Goal: Information Seeking & Learning: Learn about a topic

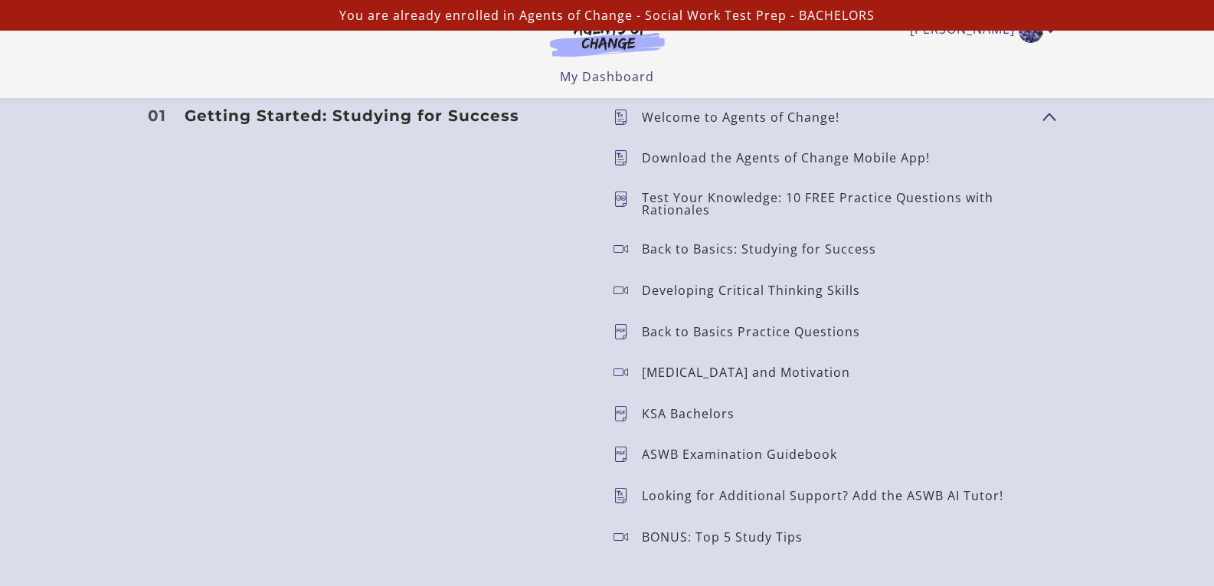
scroll to position [1354, 0]
click at [737, 205] on p "Test Your Knowledge: 10 FREE Practice Questions with Rationales" at bounding box center [836, 204] width 388 height 25
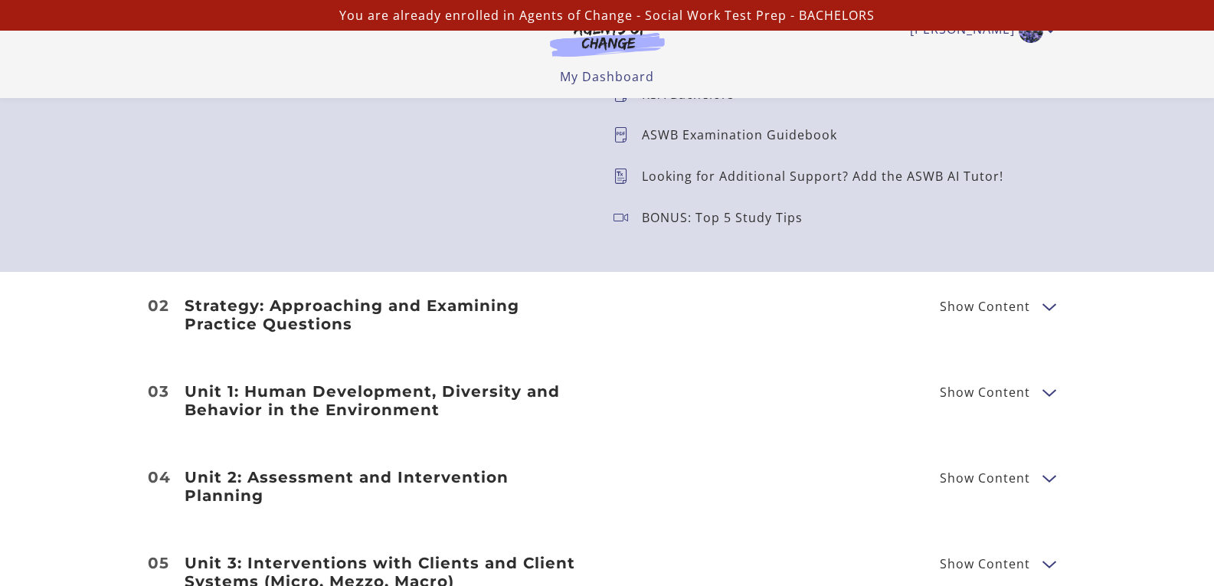
scroll to position [1655, 0]
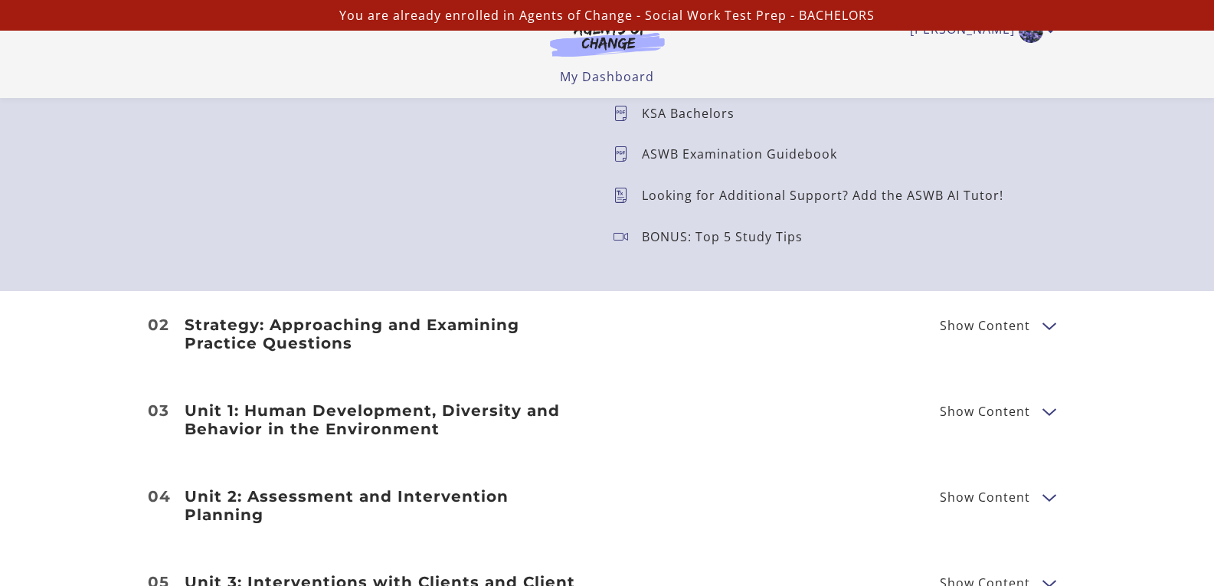
click at [1045, 325] on button "Show Content" at bounding box center [1048, 325] width 12 height 19
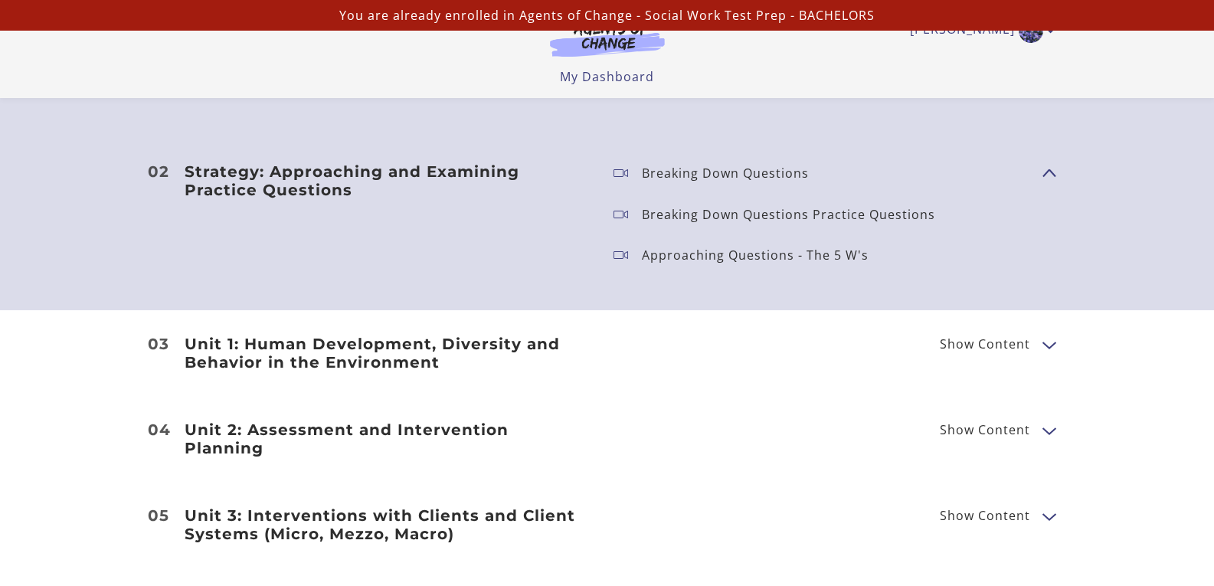
scroll to position [1801, 0]
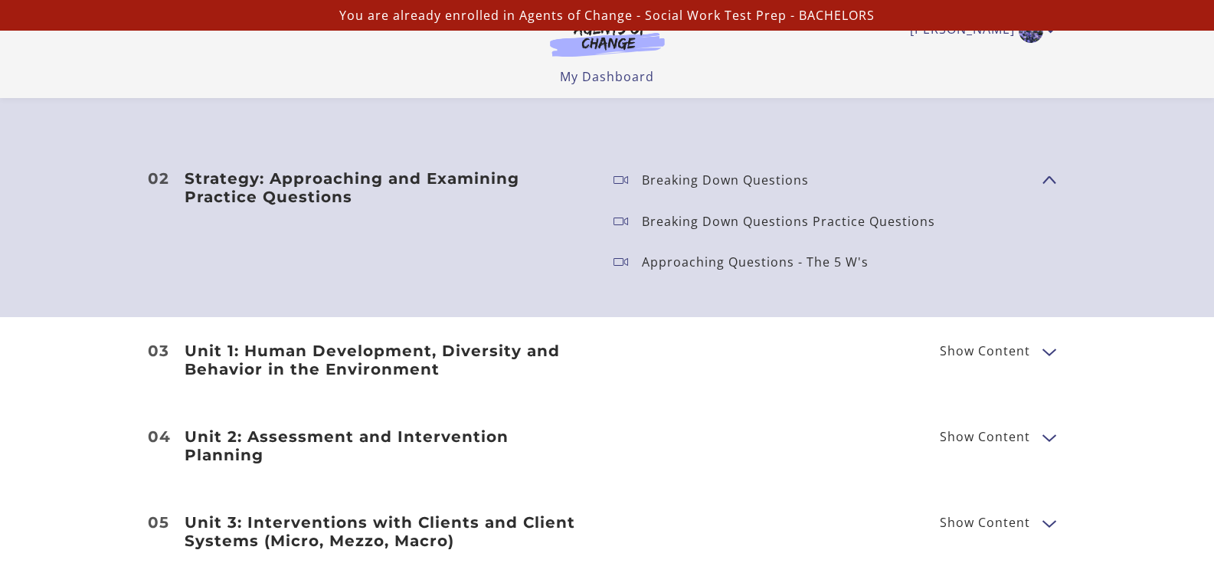
click at [1054, 180] on button "Show Content" at bounding box center [1048, 178] width 12 height 19
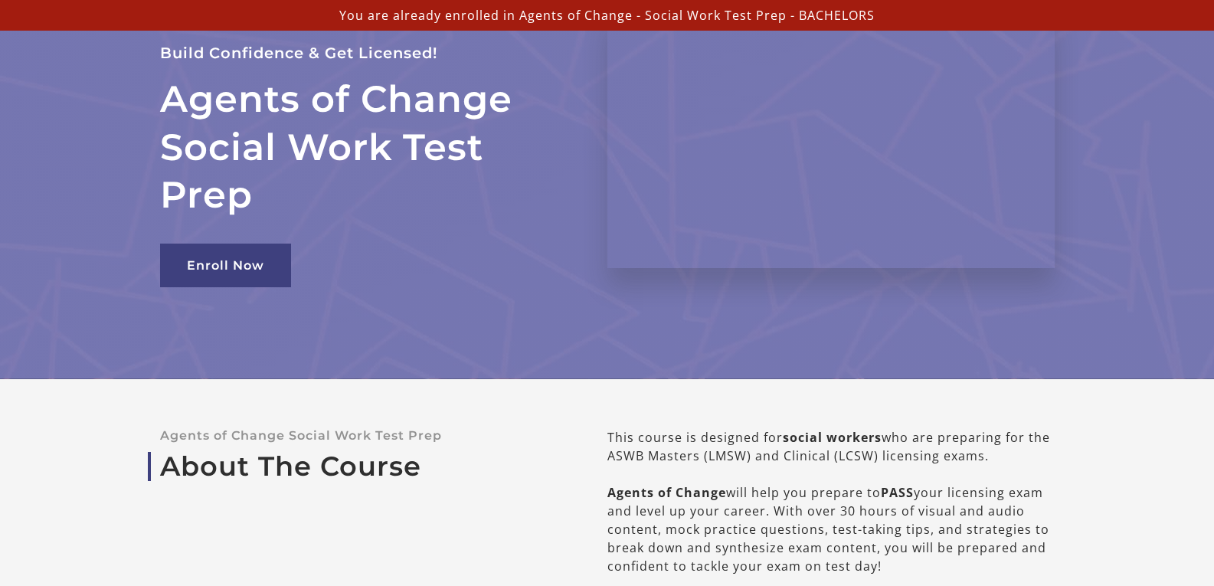
scroll to position [0, 0]
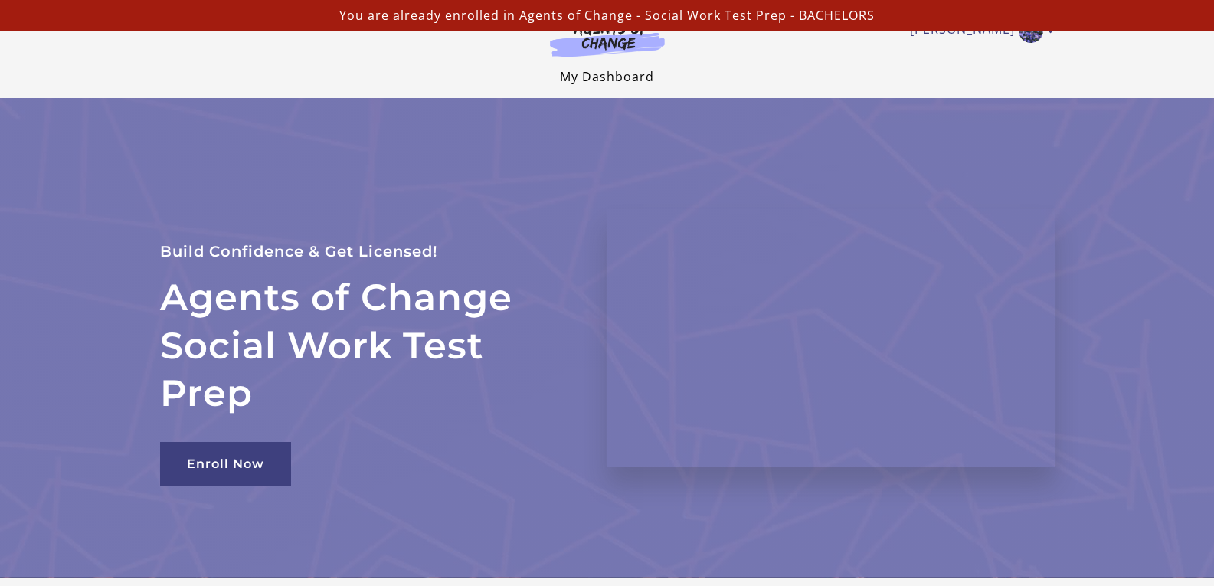
click at [622, 78] on link "My Dashboard" at bounding box center [607, 76] width 94 height 17
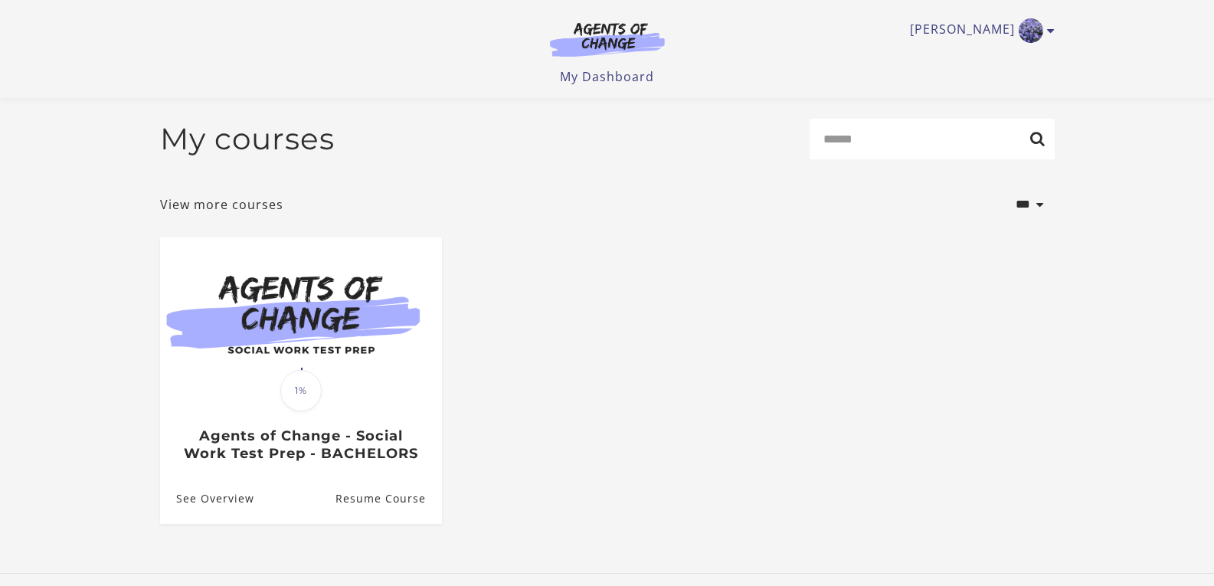
scroll to position [102, 0]
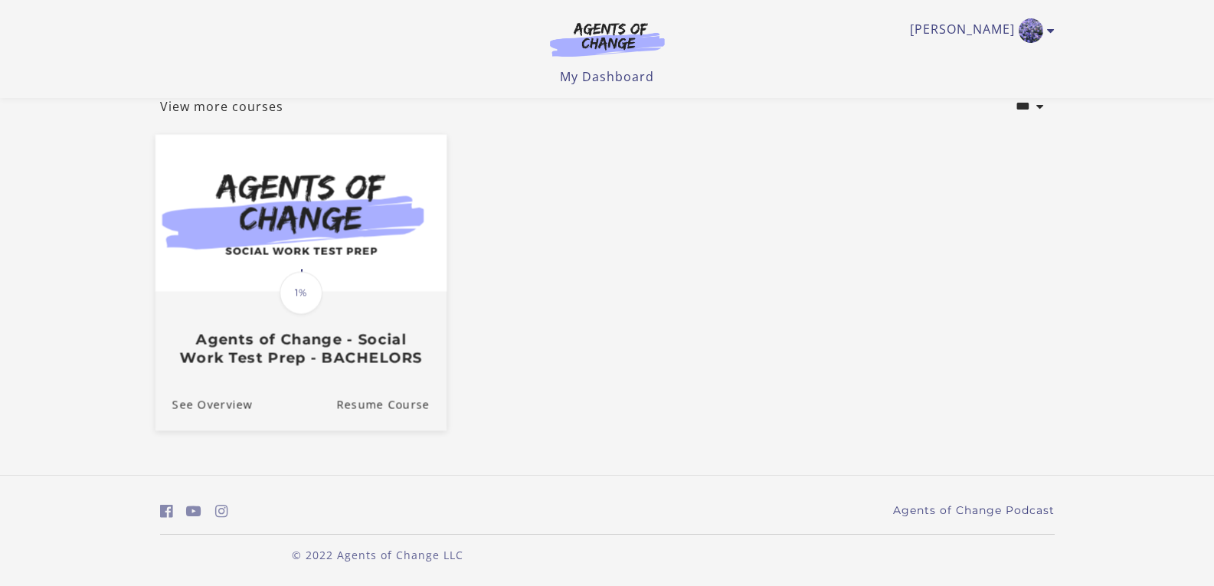
click at [365, 342] on h3 "Agents of Change - Social Work Test Prep - BACHELORS" at bounding box center [300, 348] width 257 height 35
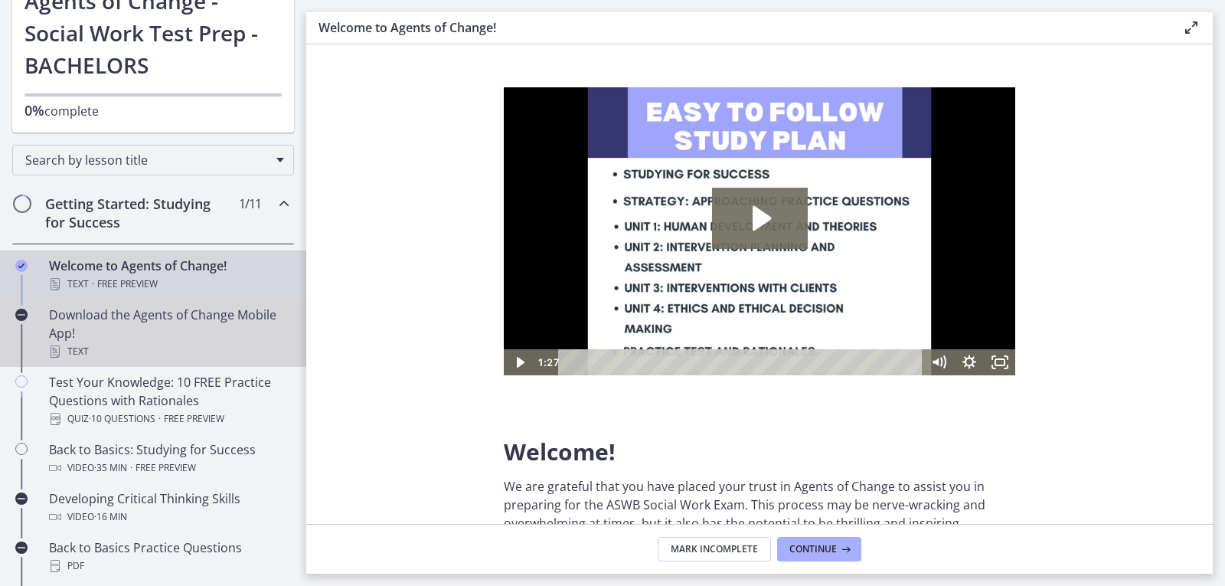
scroll to position [113, 0]
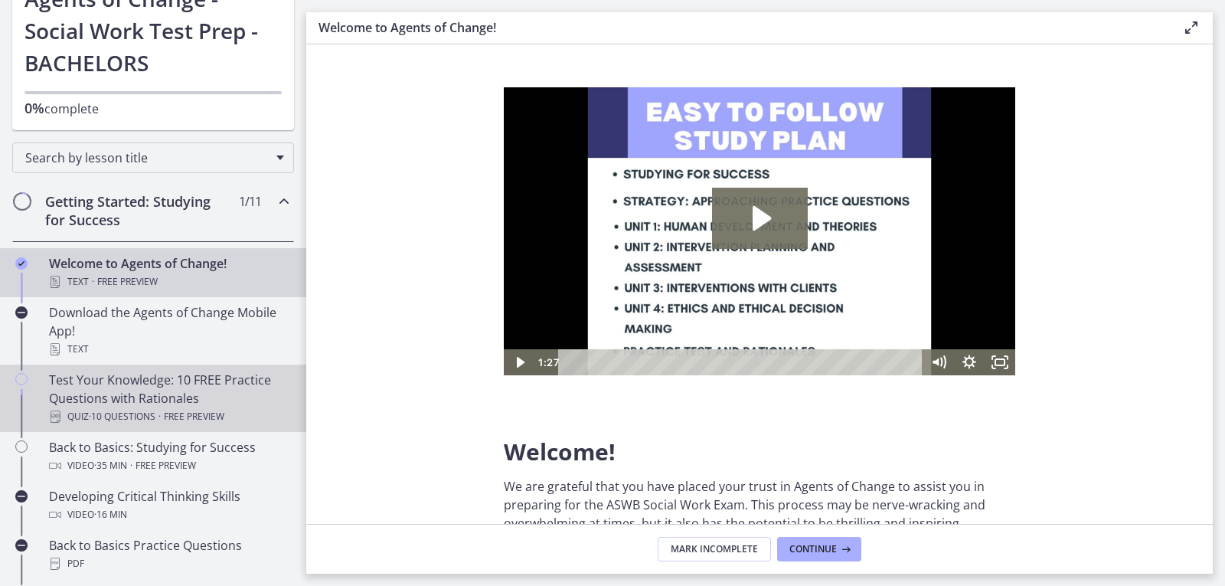
click at [224, 409] on span "Free preview" at bounding box center [194, 416] width 60 height 18
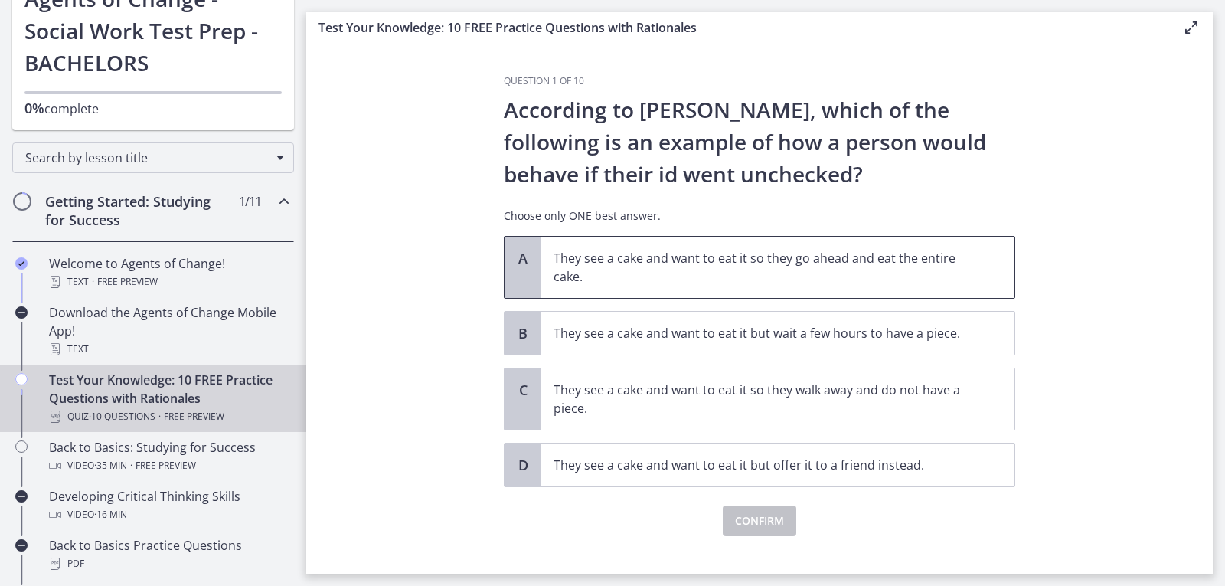
click at [636, 251] on p "They see a cake and want to eat it so they go ahead and eat the entire cake." at bounding box center [763, 267] width 418 height 37
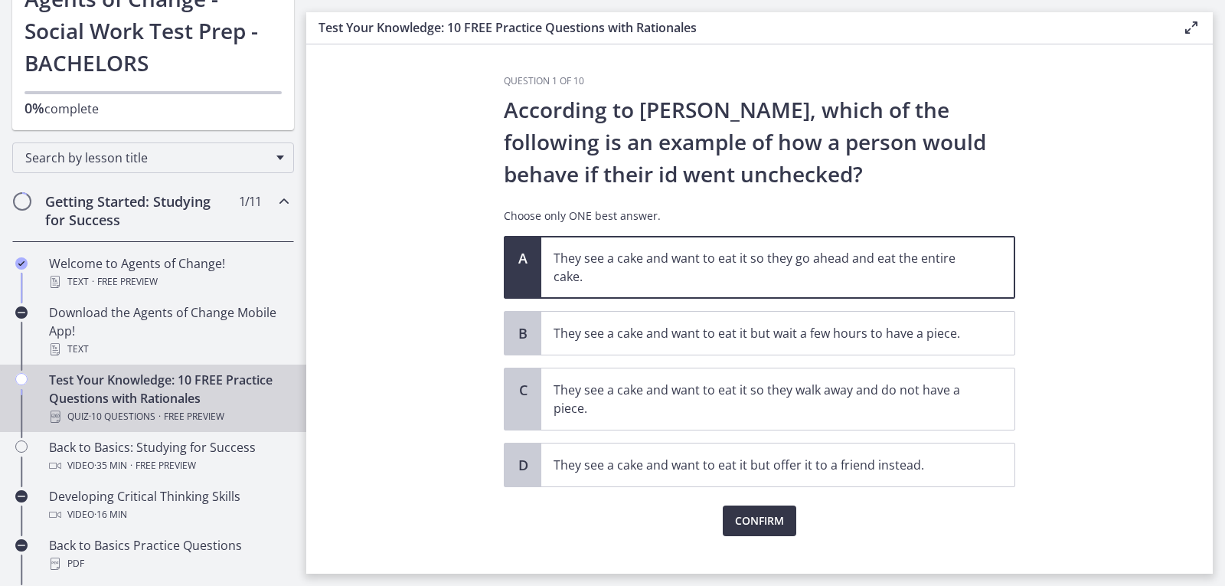
click at [760, 519] on span "Confirm" at bounding box center [759, 521] width 49 height 18
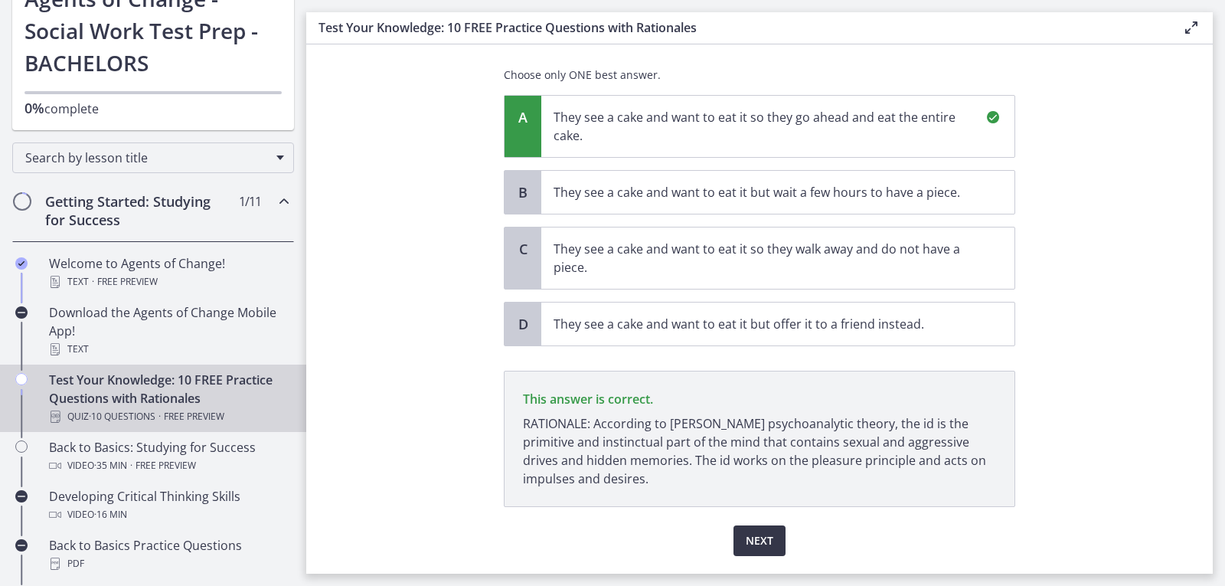
scroll to position [185, 0]
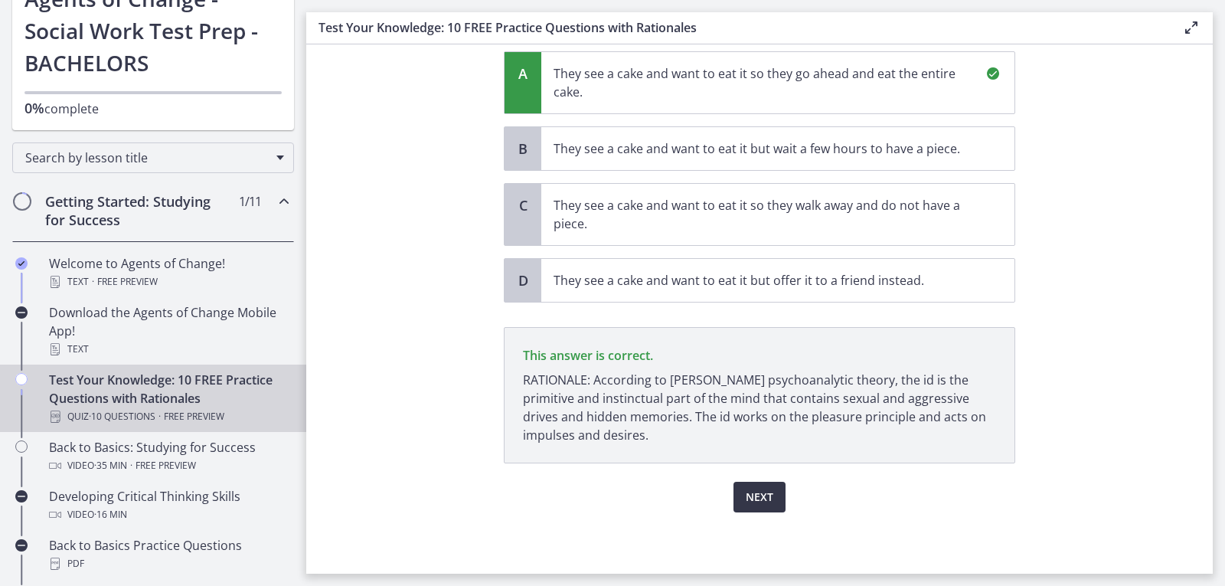
click at [755, 489] on span "Next" at bounding box center [760, 497] width 28 height 18
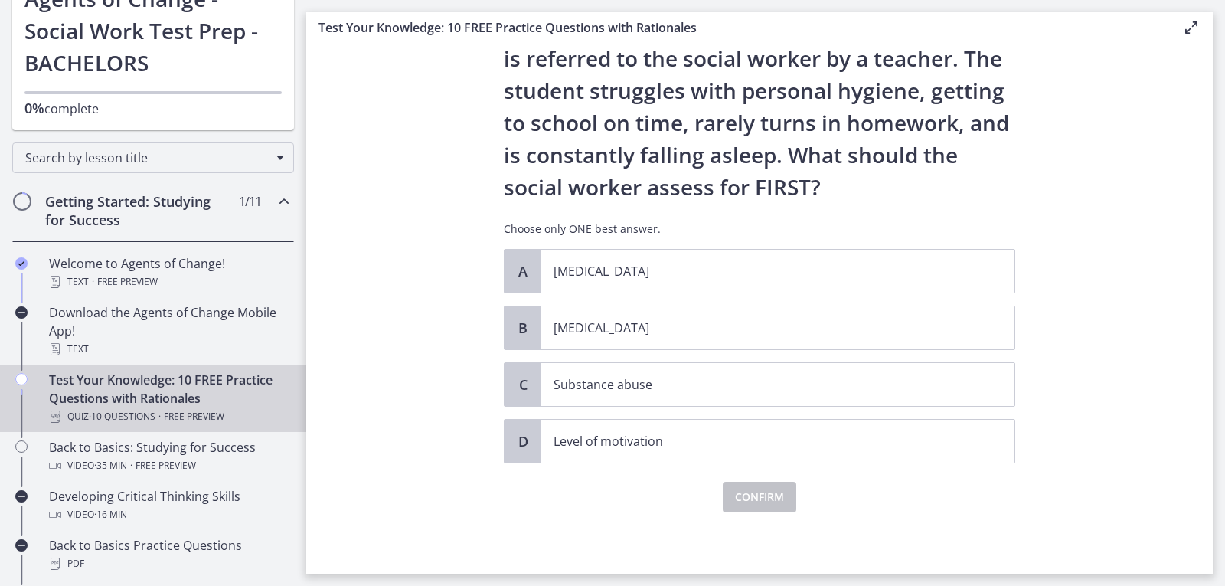
scroll to position [0, 0]
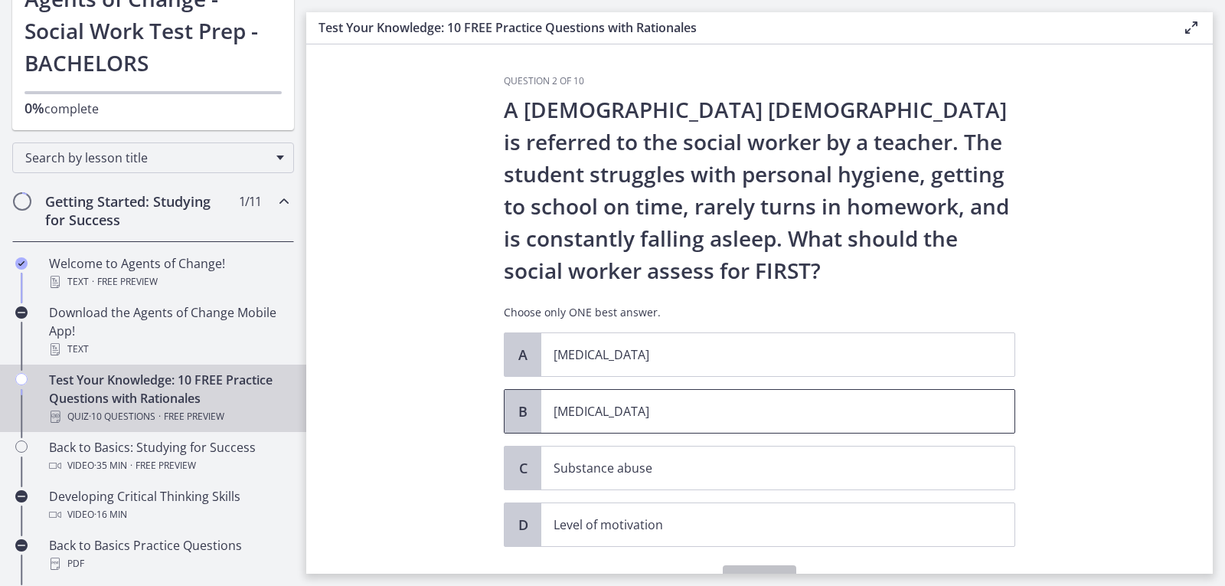
click at [818, 407] on p "[MEDICAL_DATA]" at bounding box center [763, 411] width 418 height 18
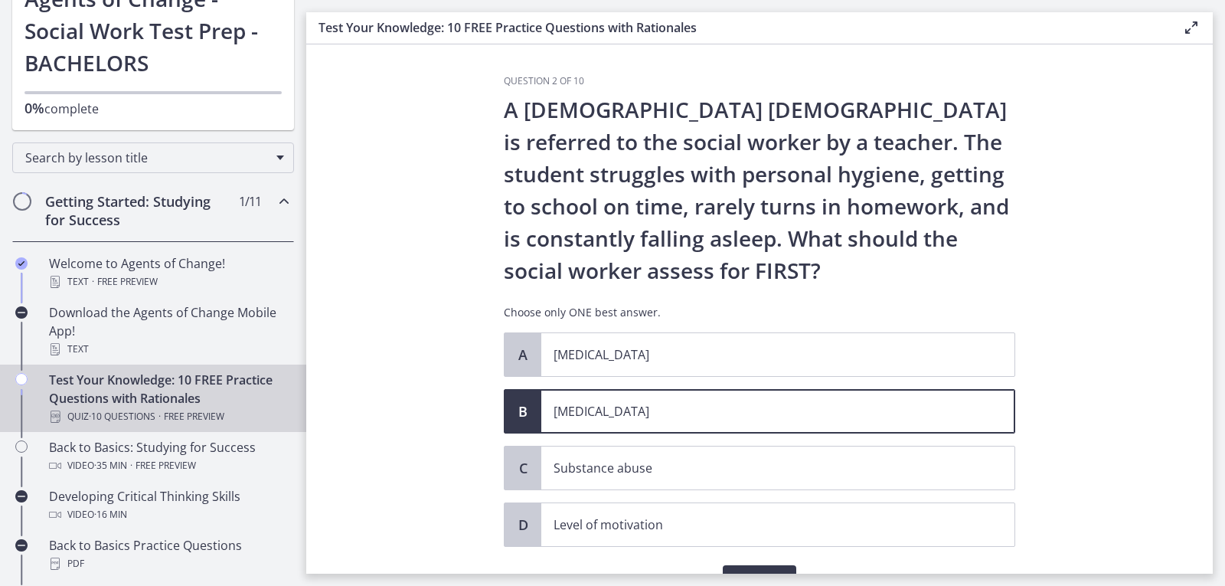
scroll to position [83, 0]
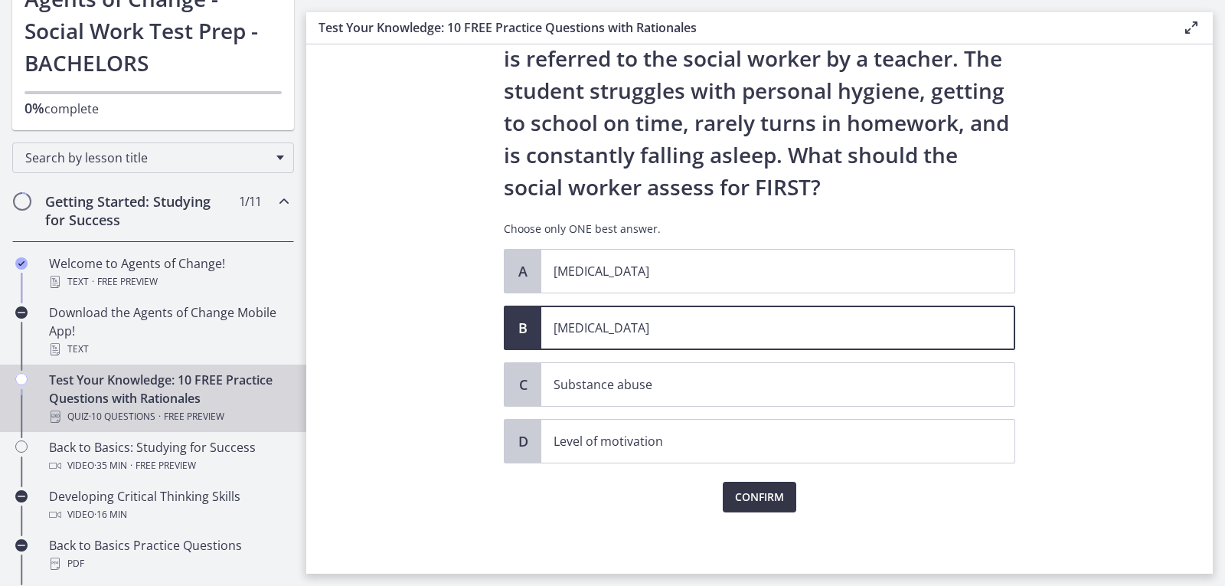
click at [757, 488] on span "Confirm" at bounding box center [759, 497] width 49 height 18
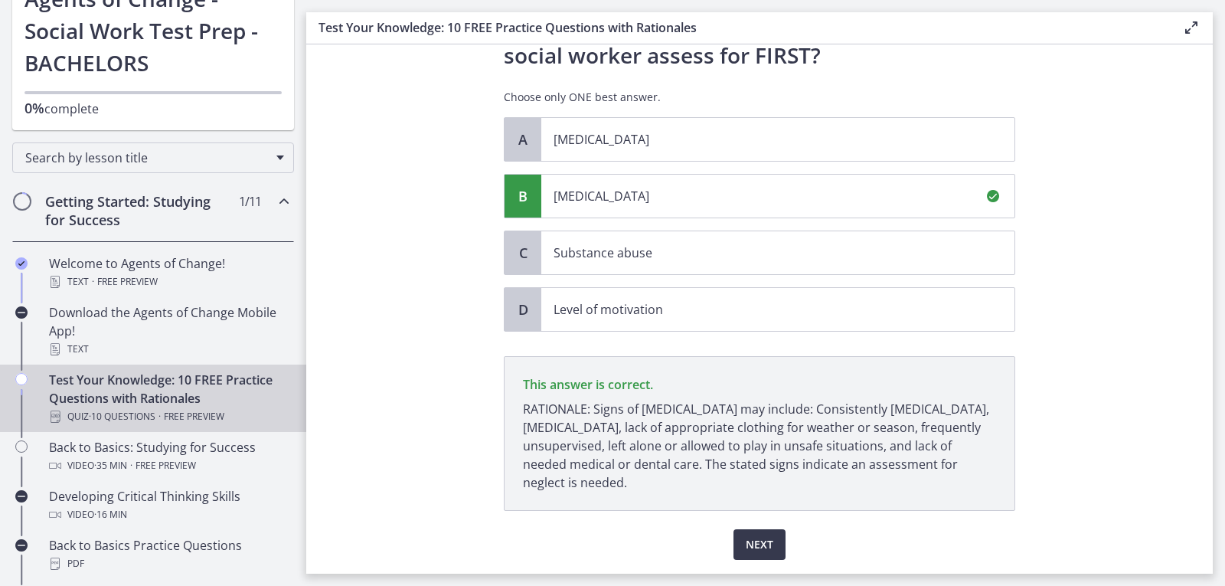
scroll to position [263, 0]
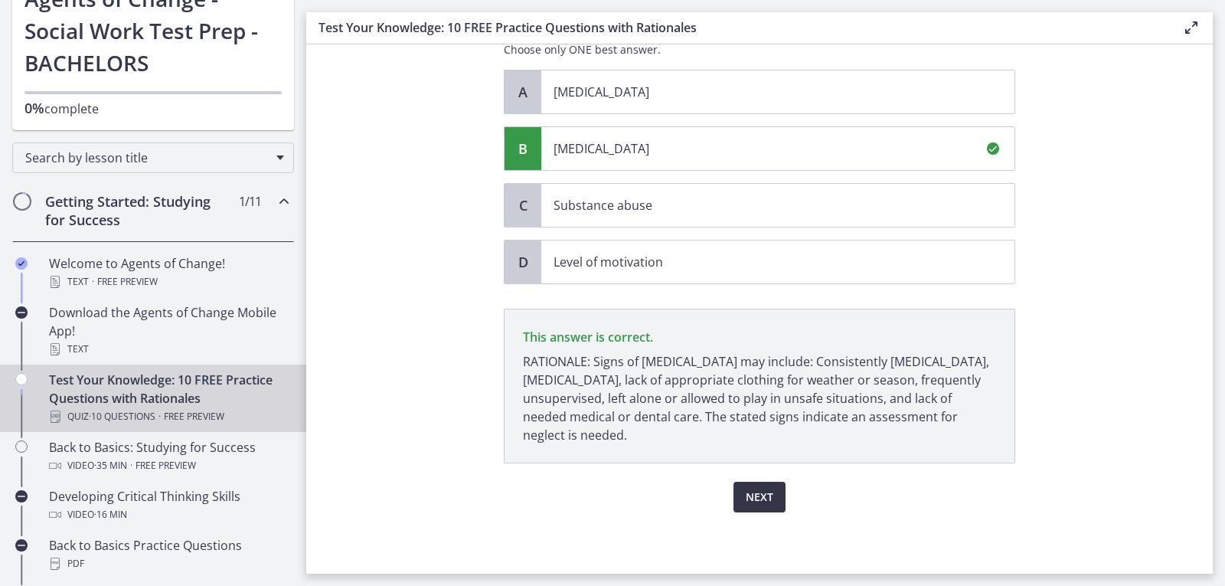
click at [763, 503] on span "Next" at bounding box center [760, 497] width 28 height 18
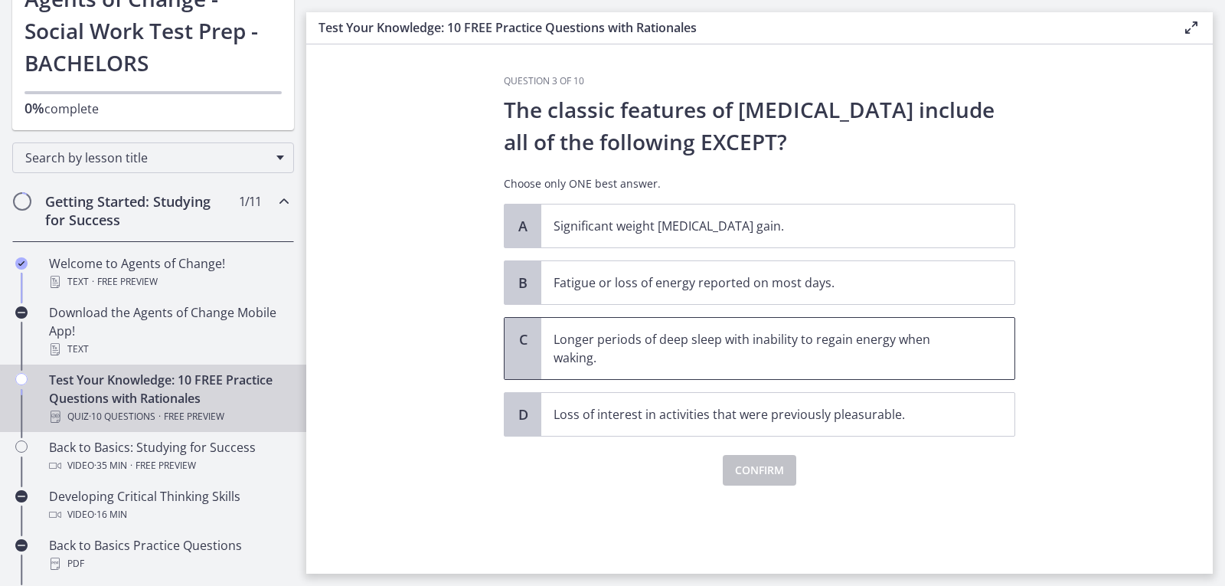
click at [965, 355] on p "Longer periods of deep sleep with inability to regain energy when waking." at bounding box center [763, 348] width 418 height 37
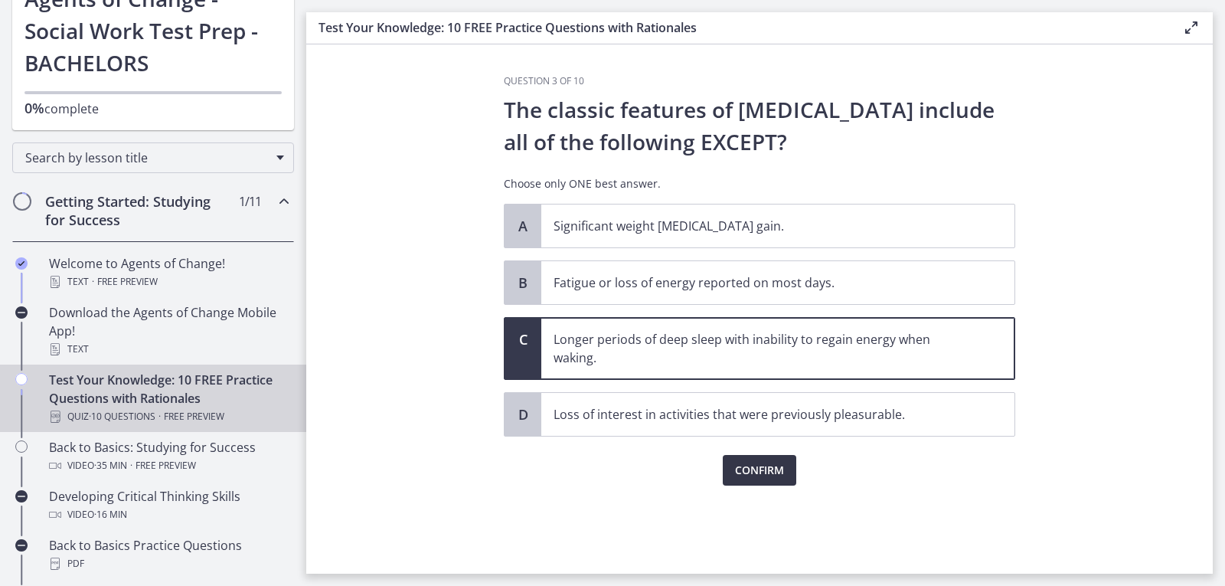
click at [777, 473] on span "Confirm" at bounding box center [759, 470] width 49 height 18
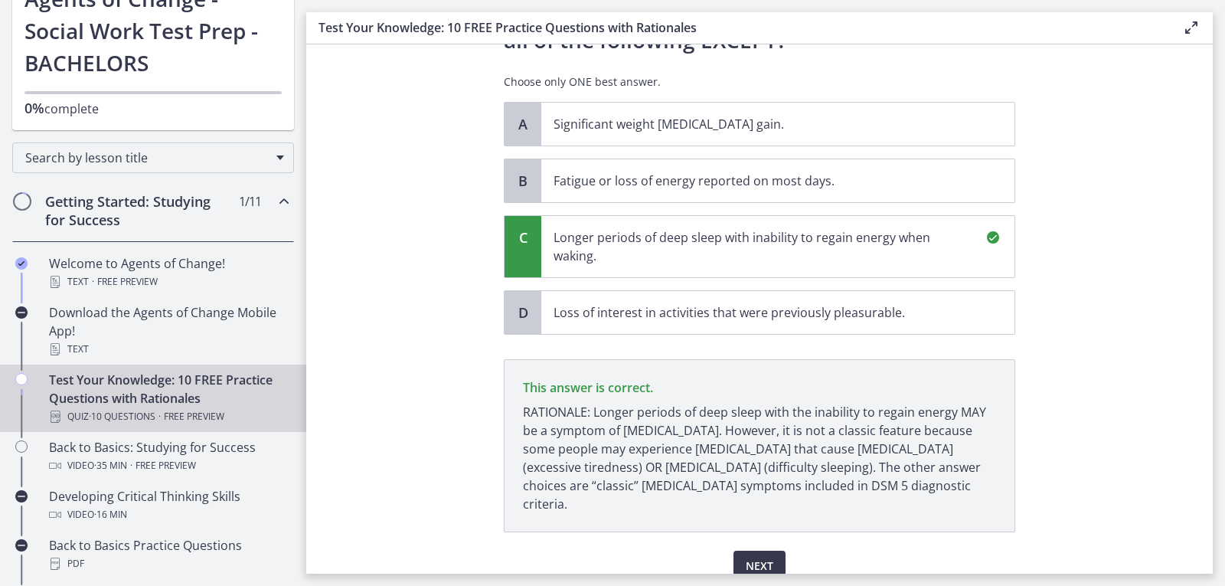
scroll to position [152, 0]
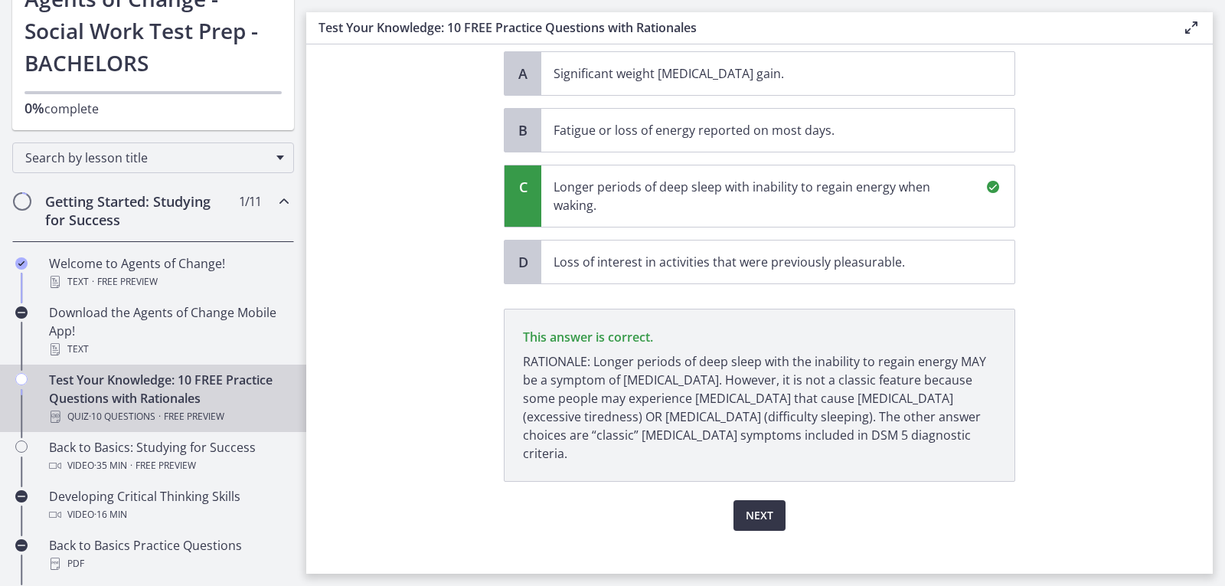
click at [757, 506] on span "Next" at bounding box center [760, 515] width 28 height 18
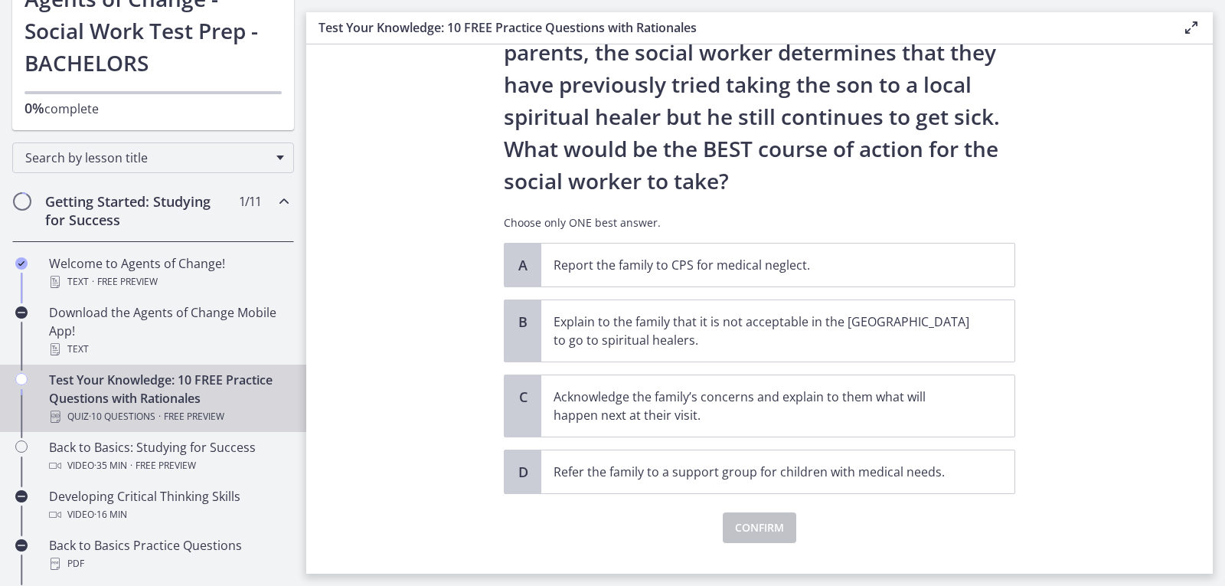
scroll to position [255, 0]
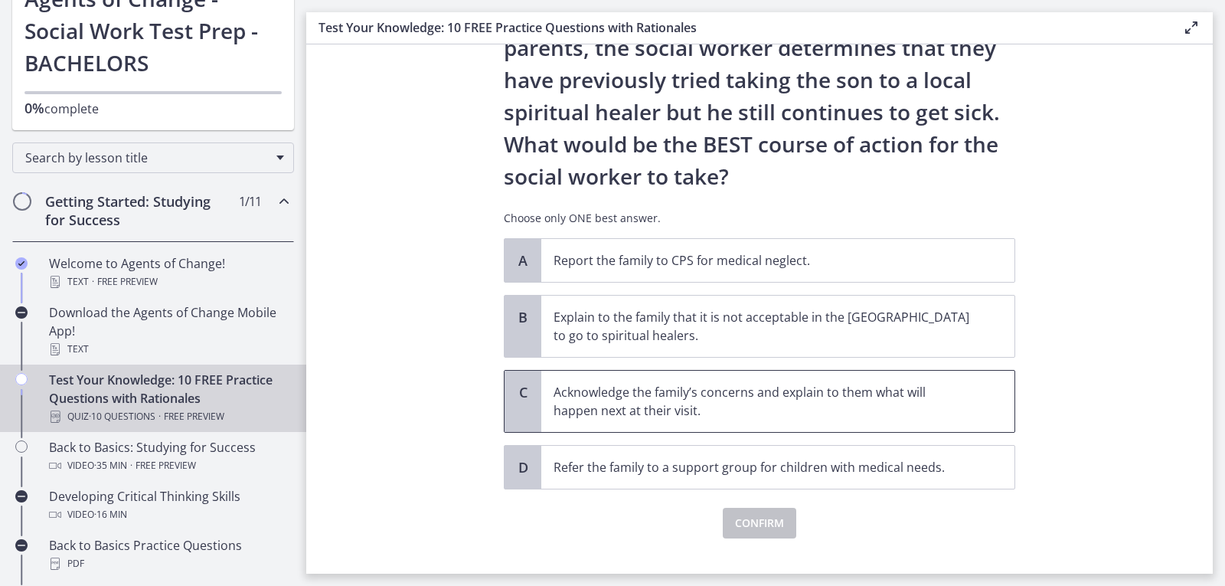
click at [930, 410] on p "Acknowledge the family’s concerns and explain to them what will happen next at …" at bounding box center [763, 401] width 418 height 37
click at [745, 525] on span "Confirm" at bounding box center [759, 523] width 49 height 18
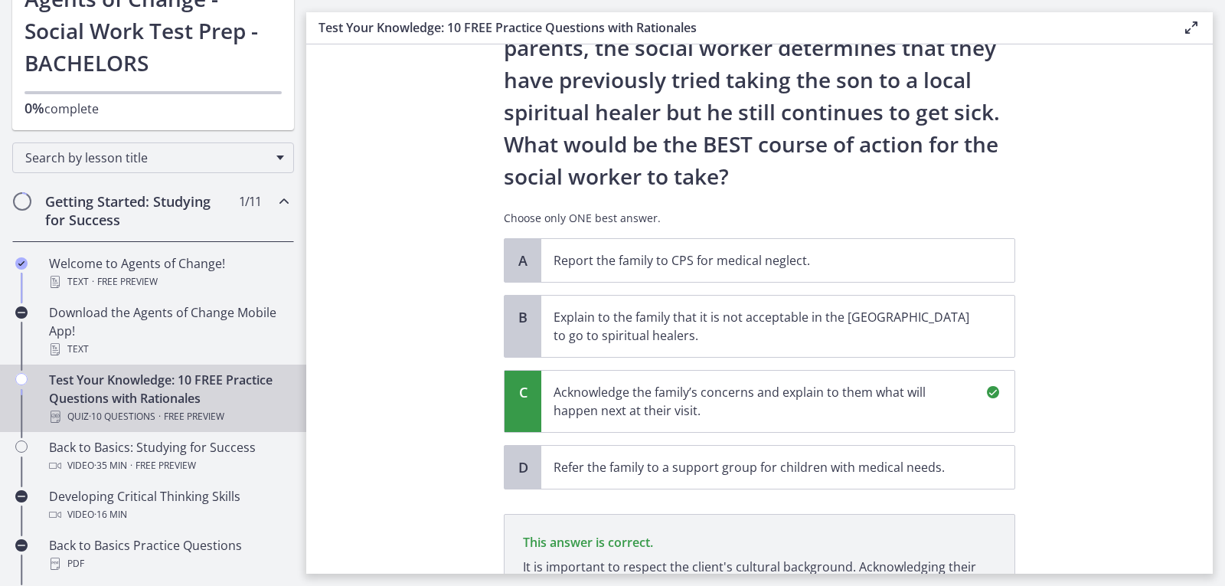
scroll to position [460, 0]
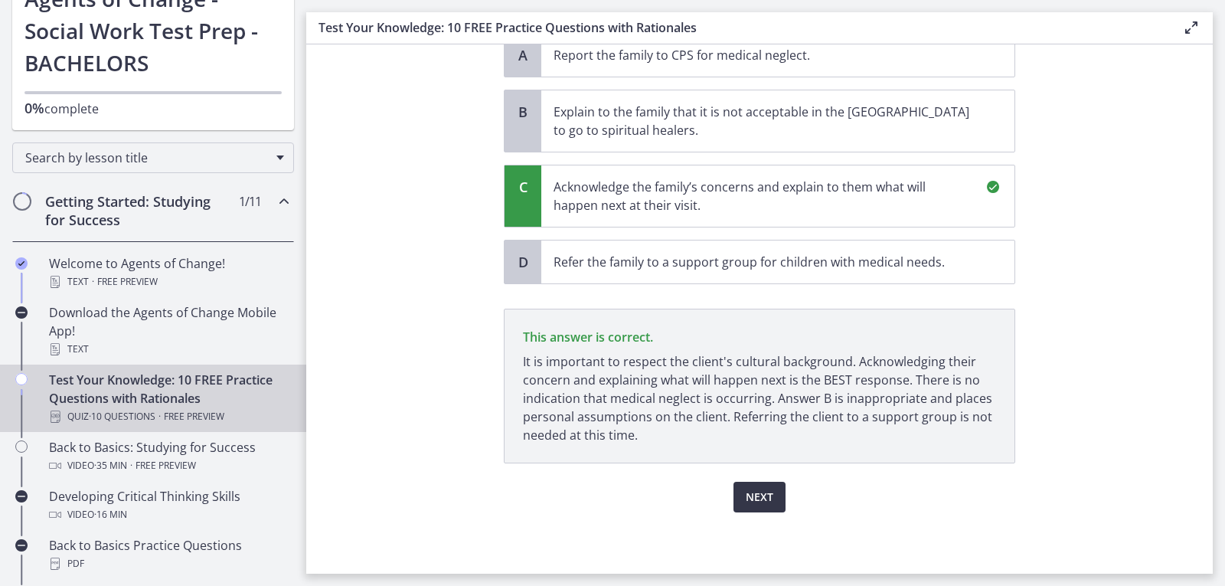
click at [746, 490] on span "Next" at bounding box center [760, 497] width 28 height 18
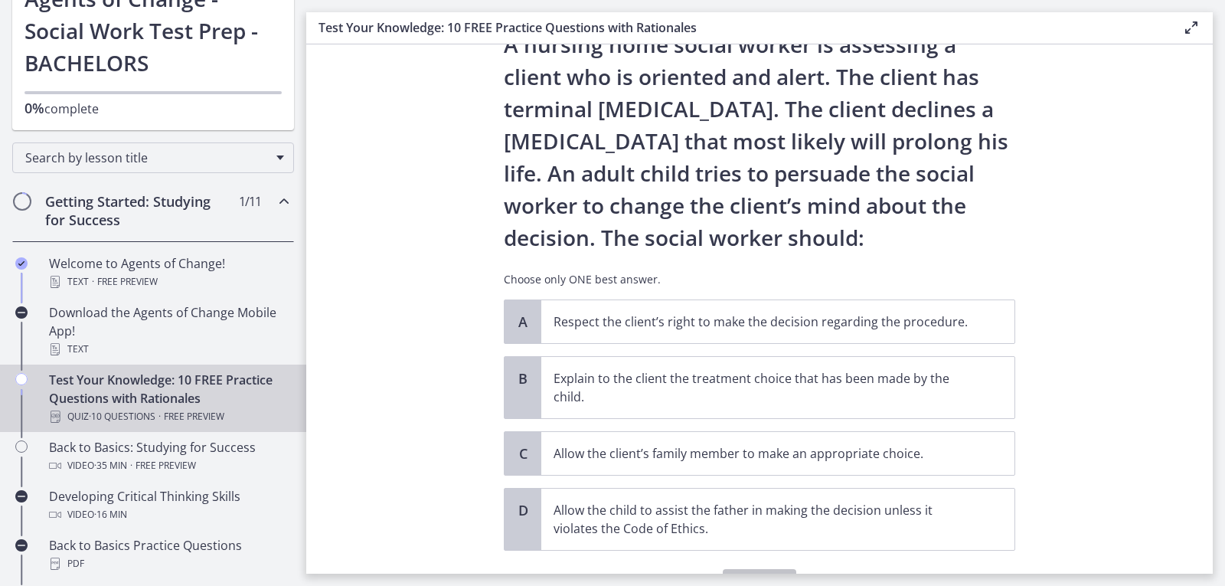
scroll to position [67, 0]
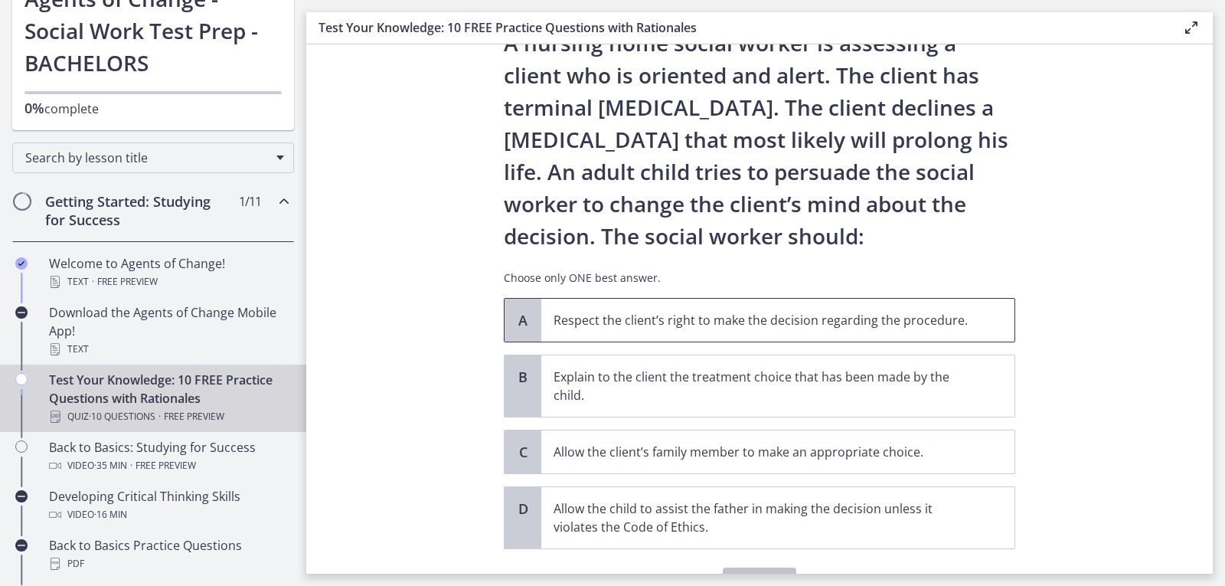
click at [937, 325] on p "Respect the client’s right to make the decision regarding the procedure." at bounding box center [763, 320] width 418 height 18
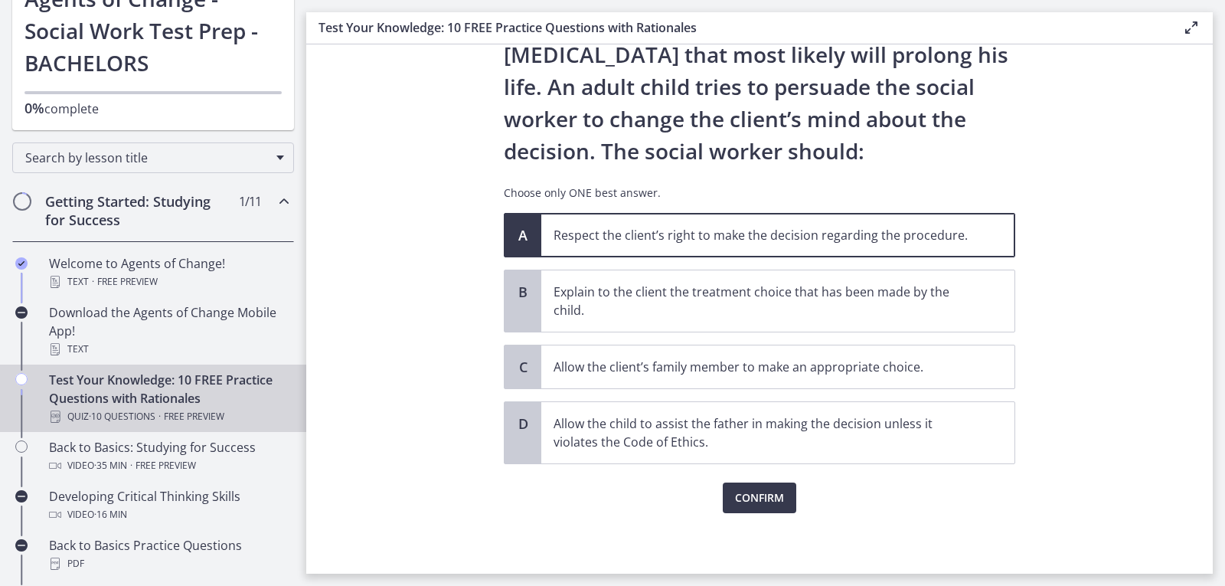
scroll to position [152, 0]
click at [758, 490] on span "Confirm" at bounding box center [759, 497] width 49 height 18
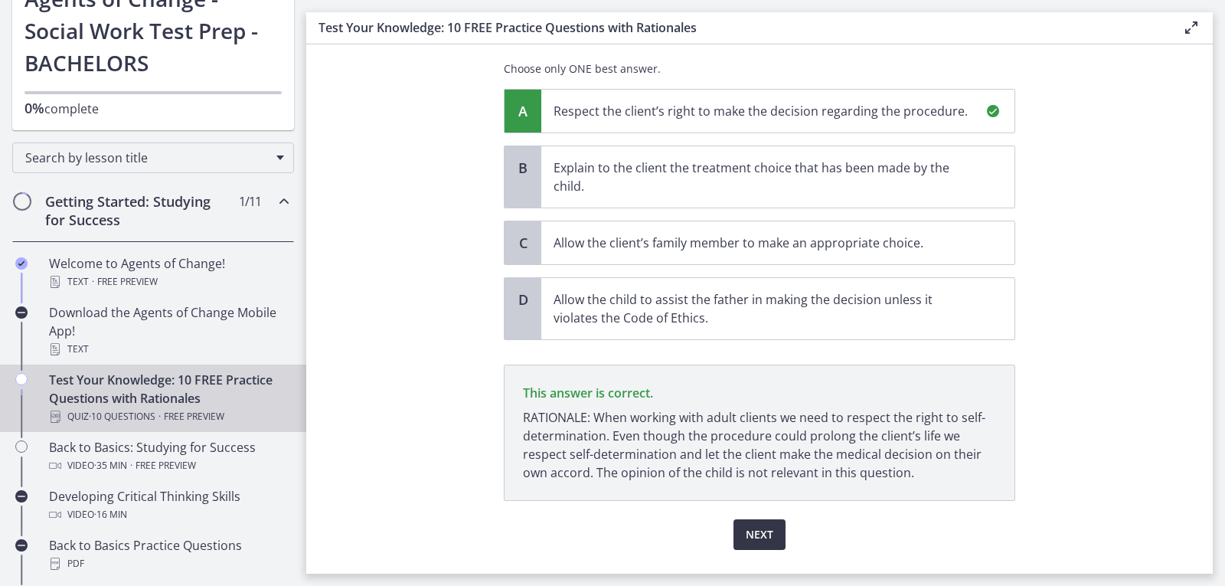
scroll to position [313, 0]
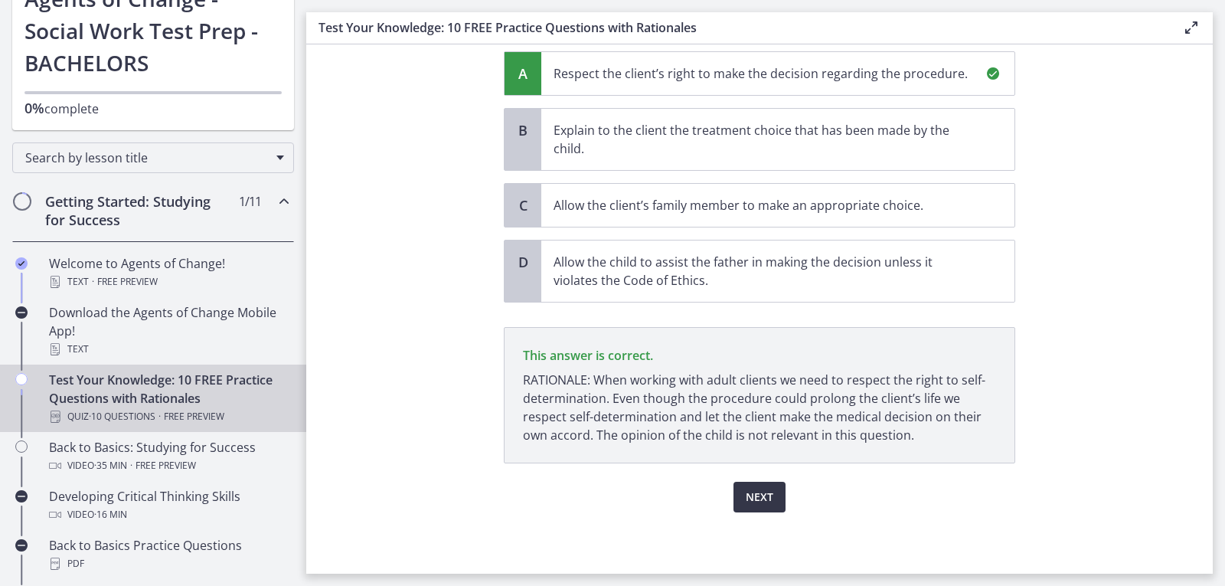
click at [737, 494] on button "Next" at bounding box center [760, 497] width 52 height 31
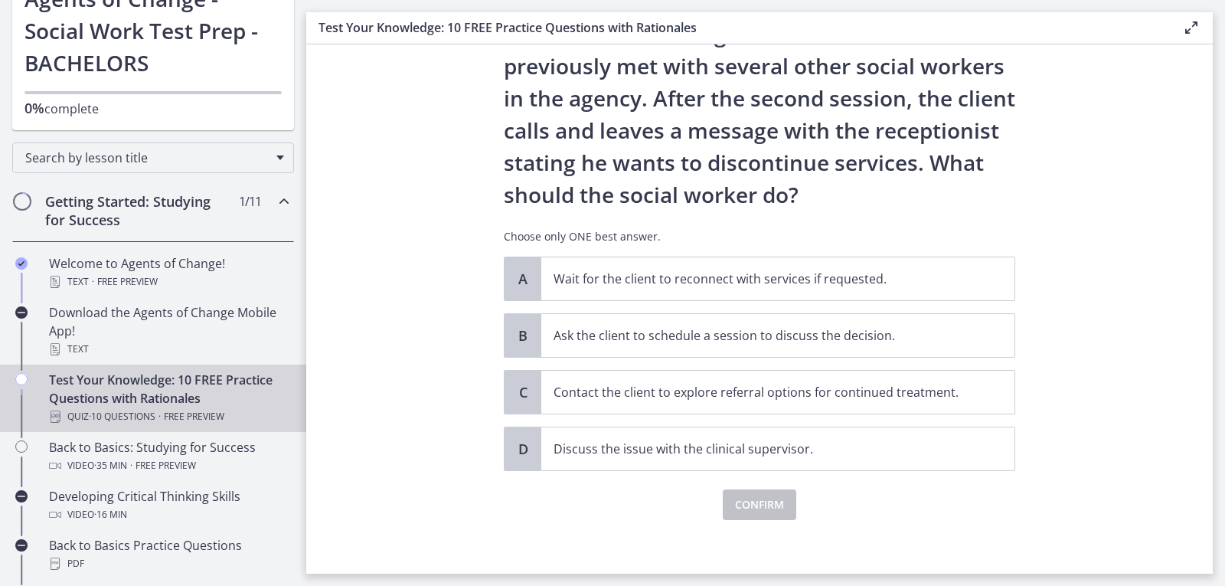
scroll to position [109, 0]
click at [941, 341] on p "Ask the client to schedule a session to discuss the decision." at bounding box center [763, 334] width 418 height 18
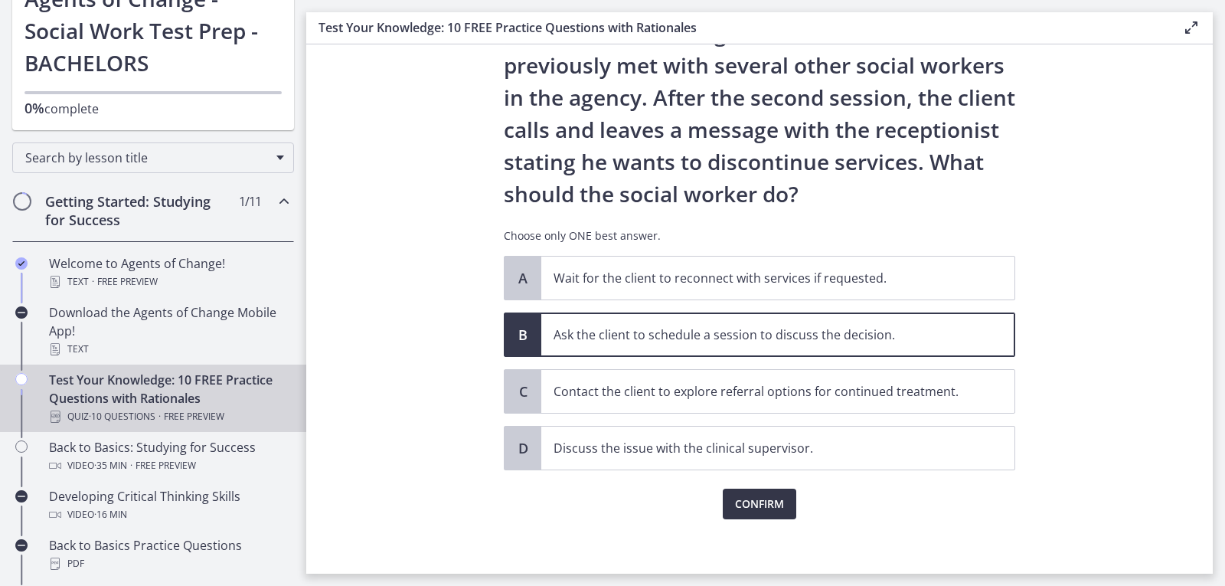
click at [754, 514] on button "Confirm" at bounding box center [760, 504] width 74 height 31
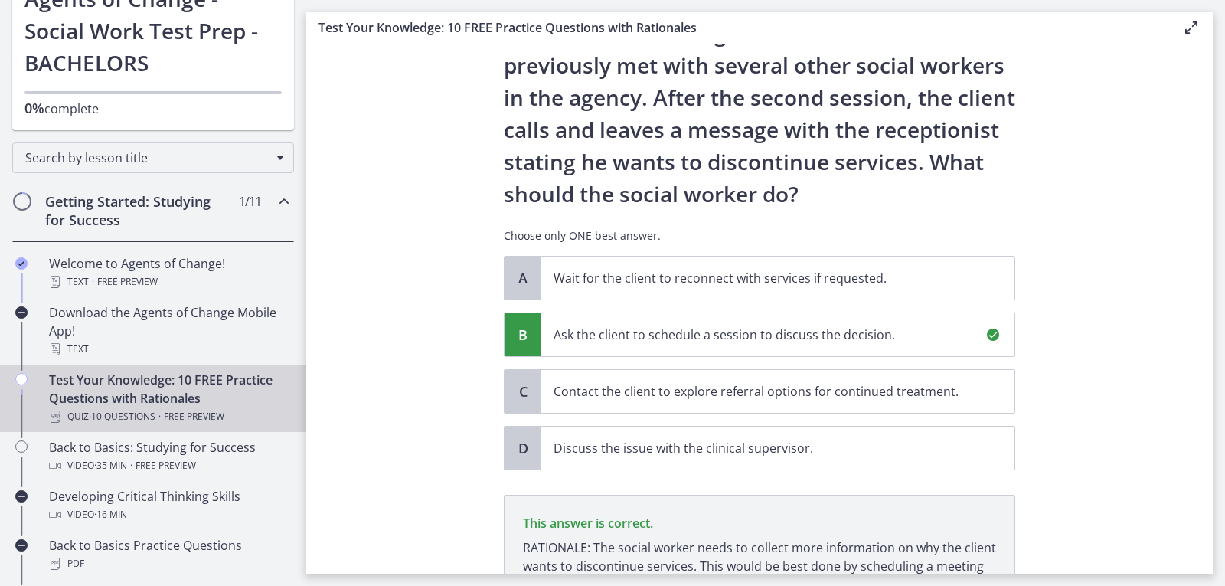
scroll to position [295, 0]
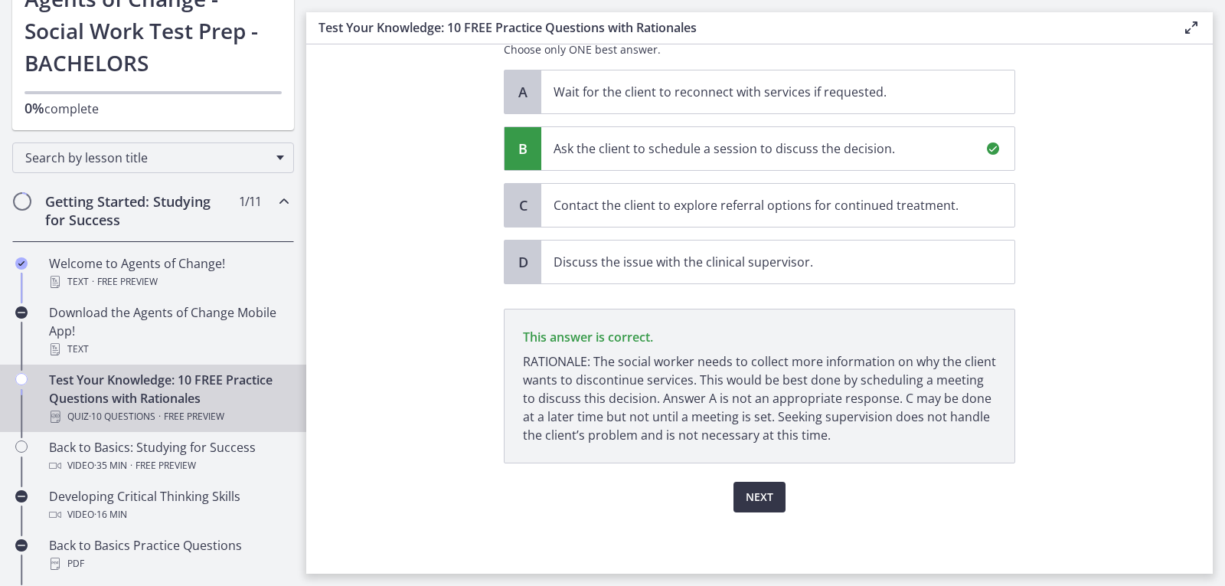
click at [750, 498] on span "Next" at bounding box center [760, 497] width 28 height 18
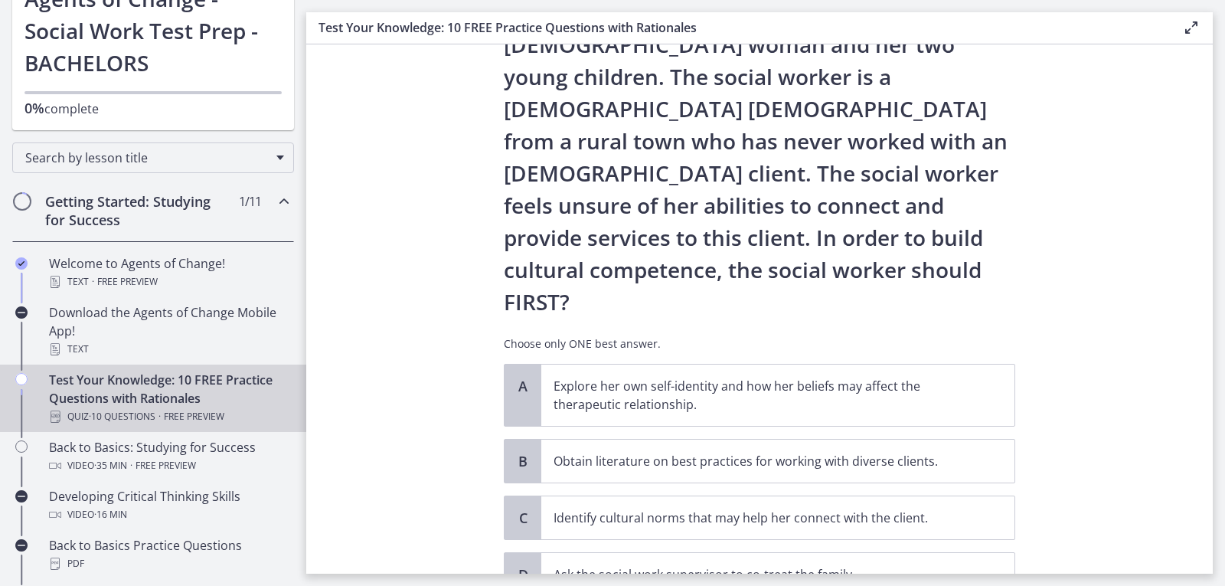
scroll to position [177, 0]
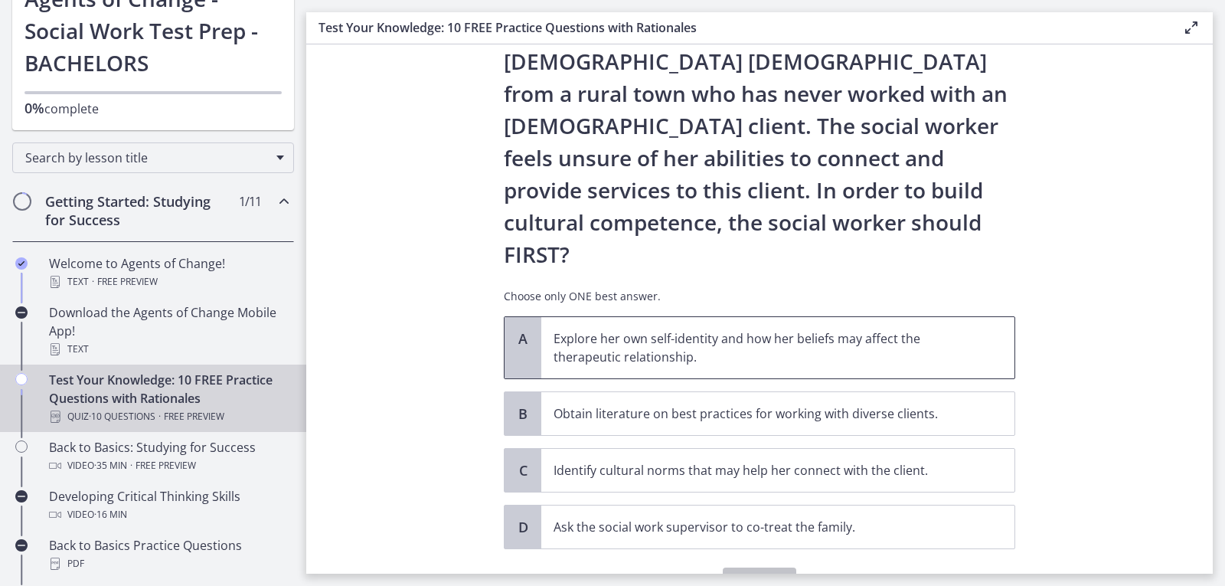
click at [876, 329] on p "Explore her own self-identity and how her beliefs may affect the therapeutic re…" at bounding box center [763, 347] width 418 height 37
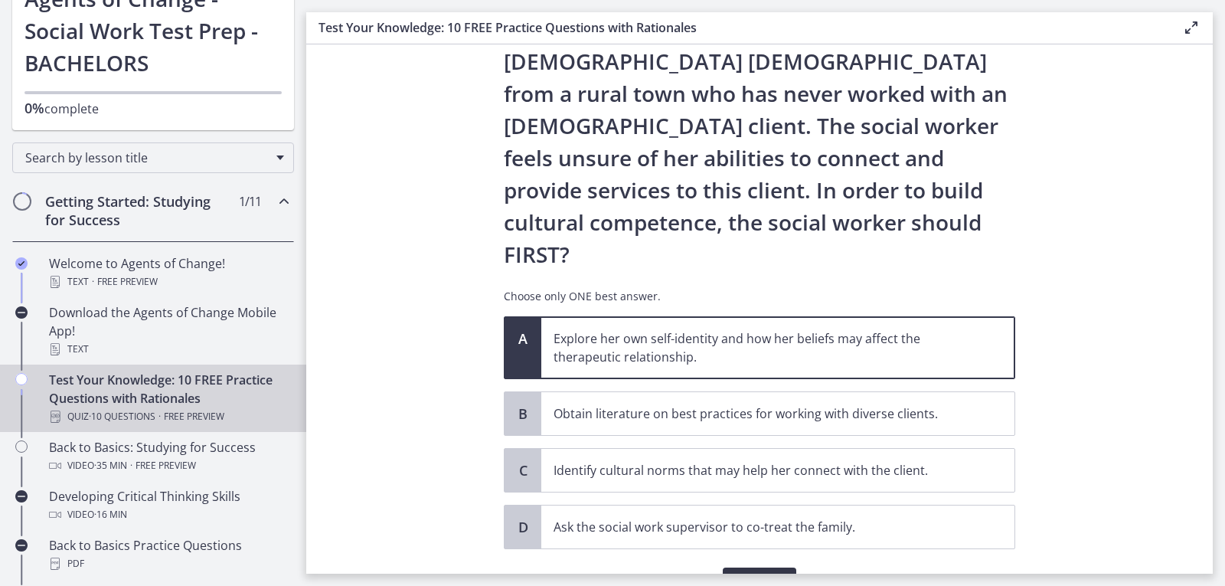
click at [747, 574] on span "Confirm" at bounding box center [759, 583] width 49 height 18
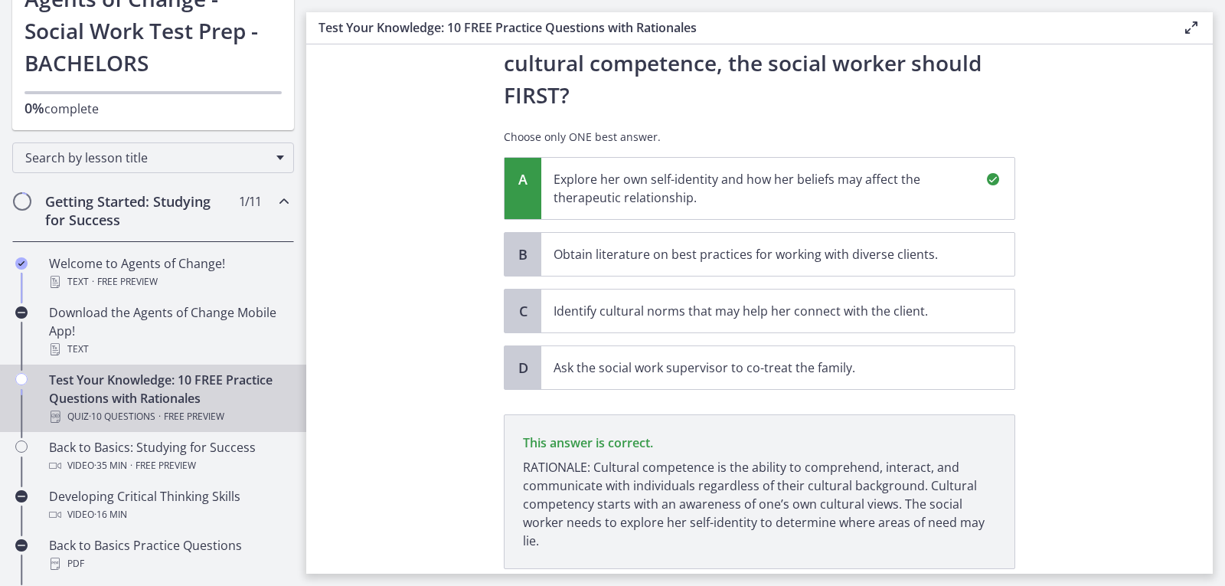
scroll to position [378, 0]
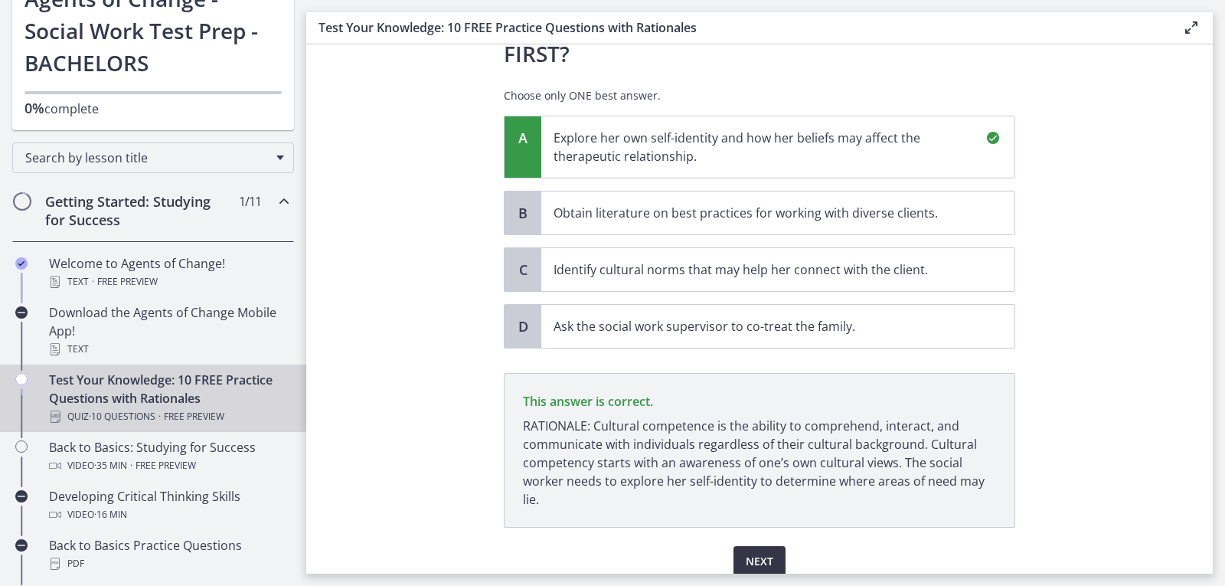
click at [769, 546] on button "Next" at bounding box center [760, 561] width 52 height 31
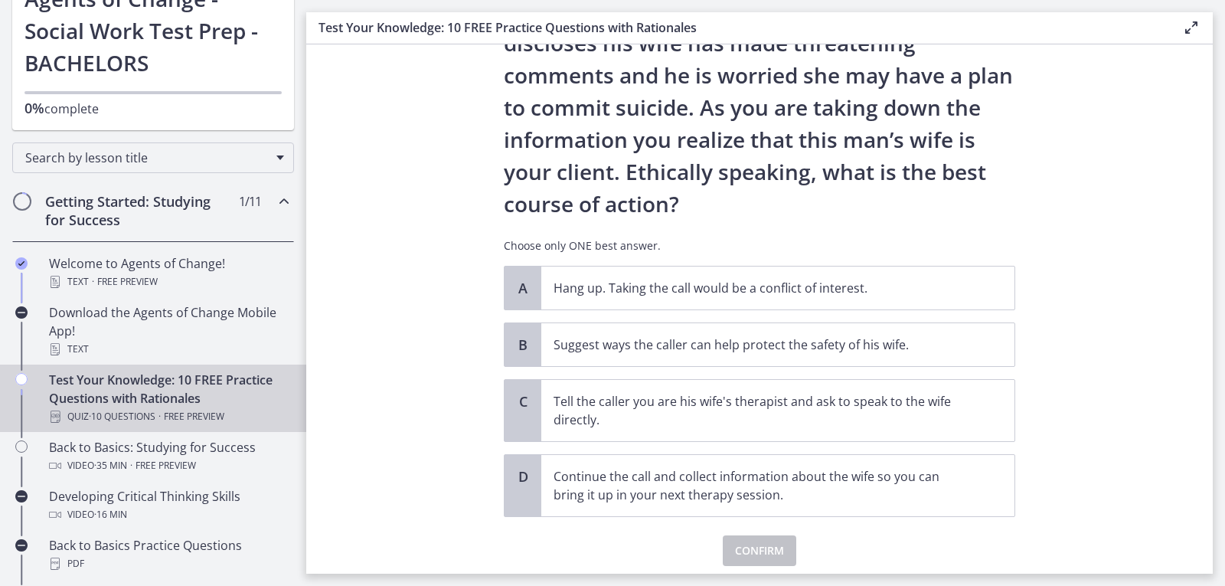
scroll to position [136, 0]
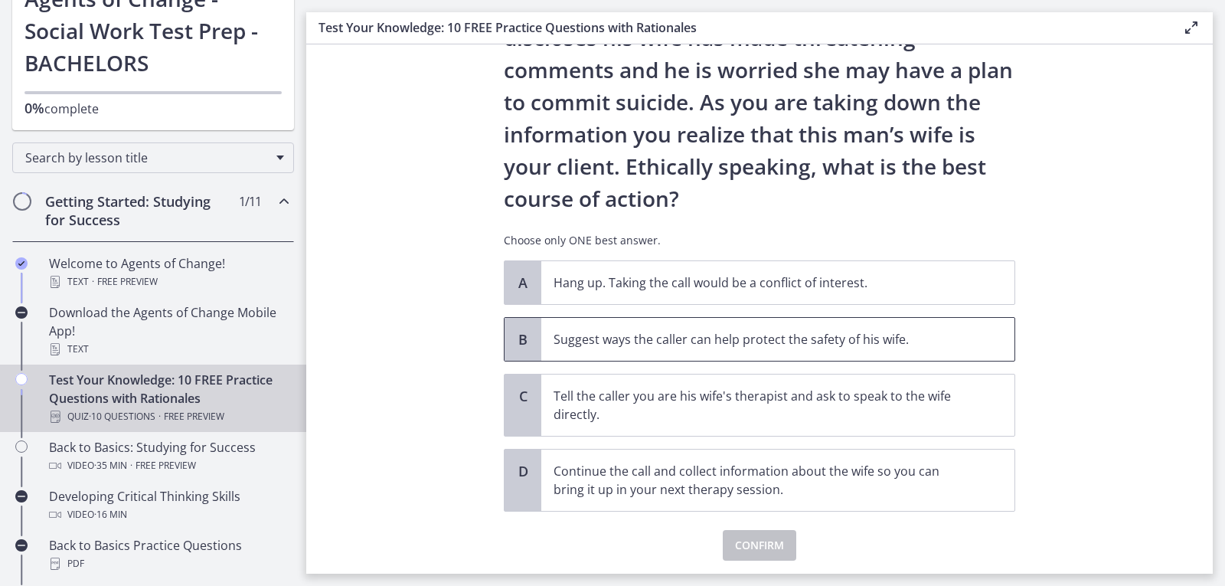
click at [960, 337] on p "Suggest ways the caller can help protect the safety of his wife." at bounding box center [763, 339] width 418 height 18
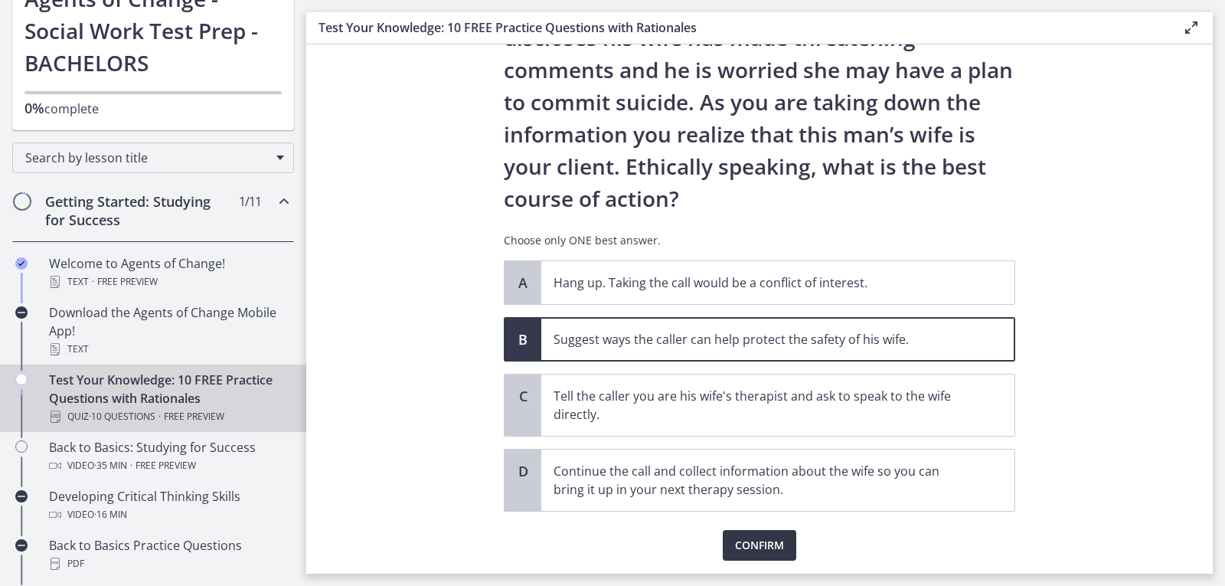
click at [740, 547] on span "Confirm" at bounding box center [759, 545] width 49 height 18
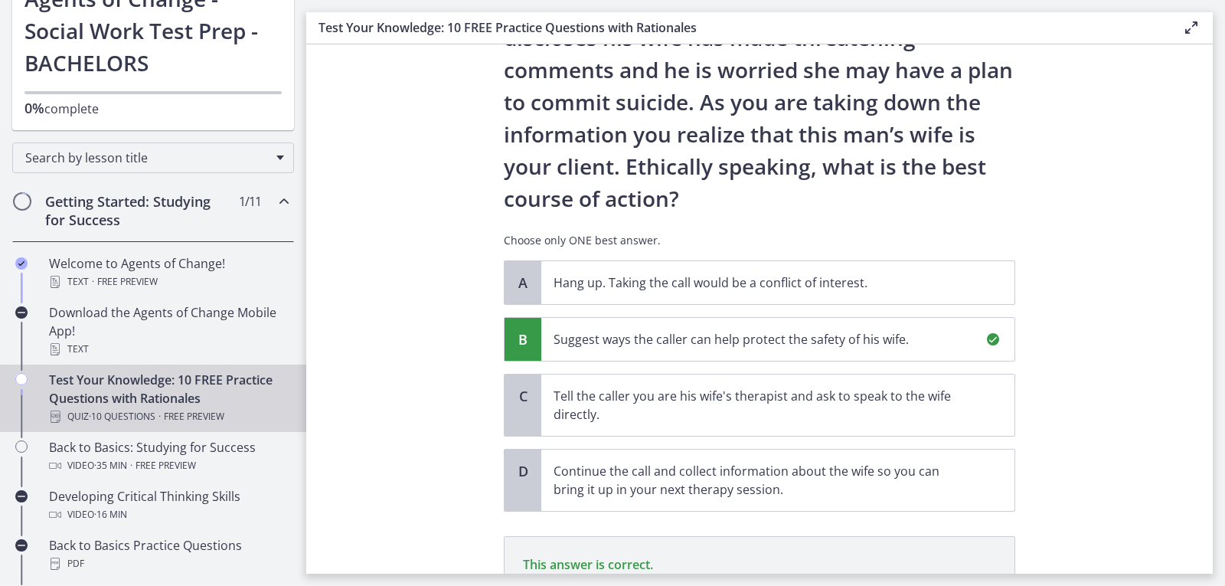
scroll to position [327, 0]
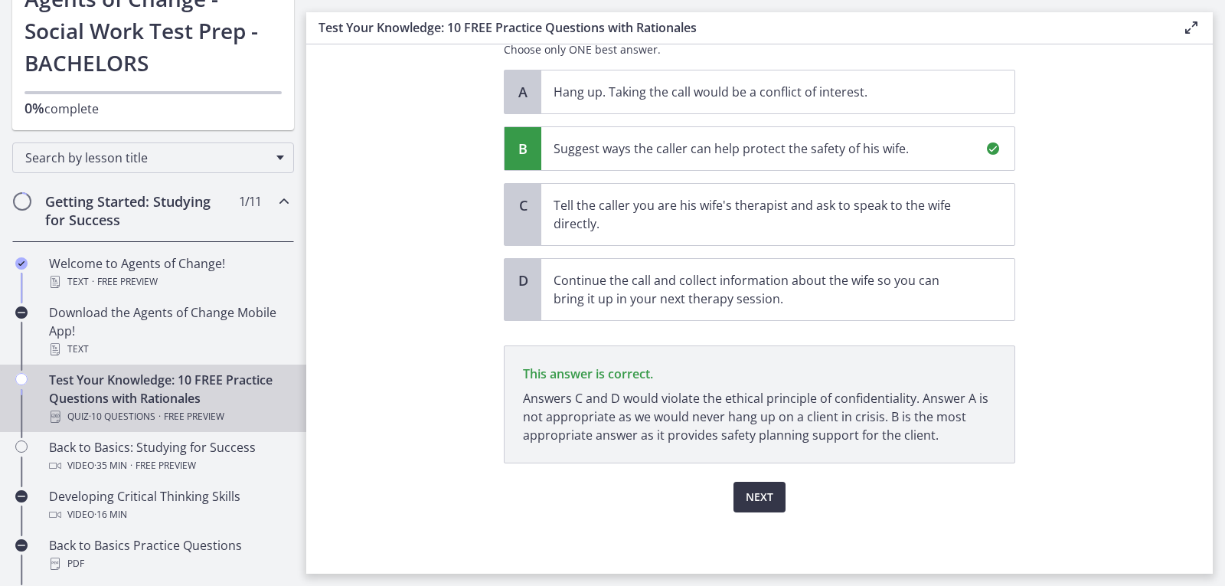
click at [770, 489] on button "Next" at bounding box center [760, 497] width 52 height 31
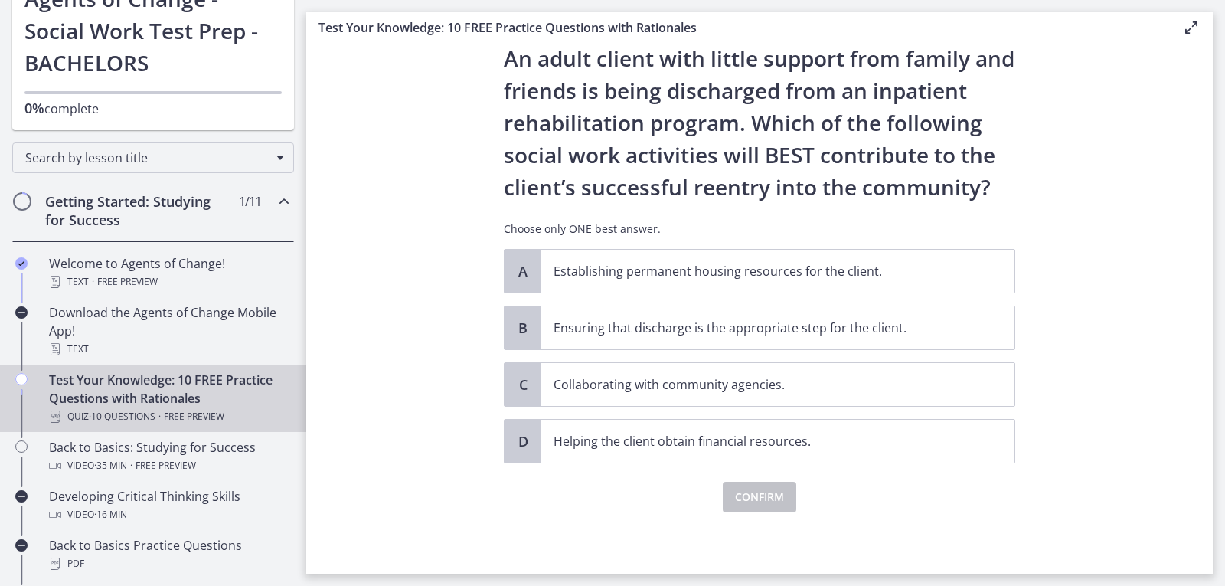
scroll to position [0, 0]
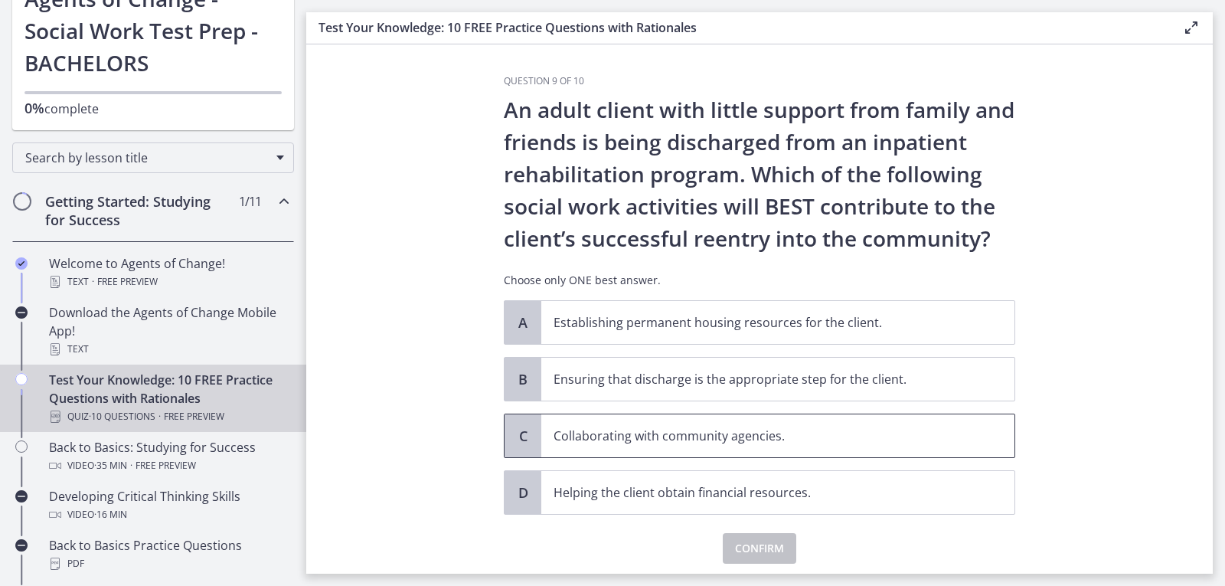
click at [897, 428] on p "Collaborating with community agencies." at bounding box center [763, 436] width 418 height 18
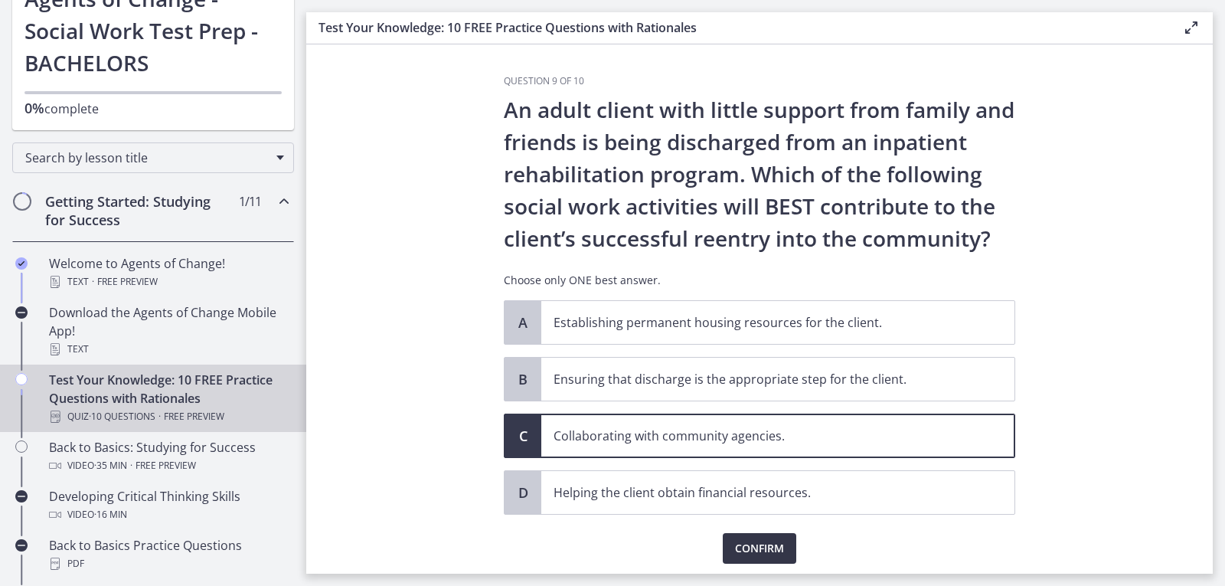
click at [769, 551] on span "Confirm" at bounding box center [759, 548] width 49 height 18
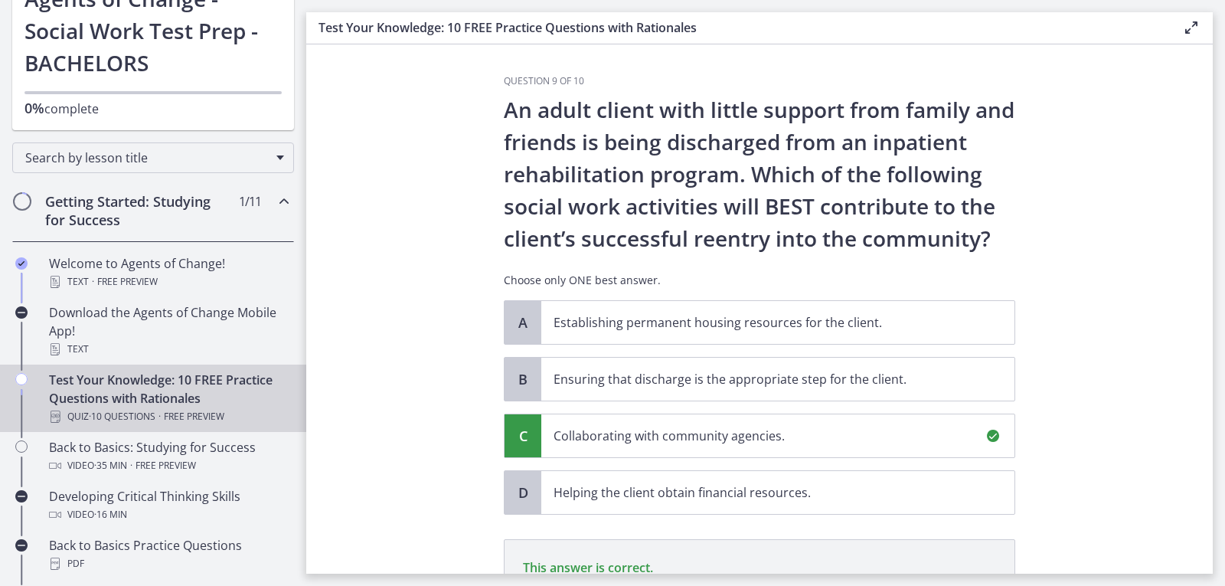
scroll to position [230, 0]
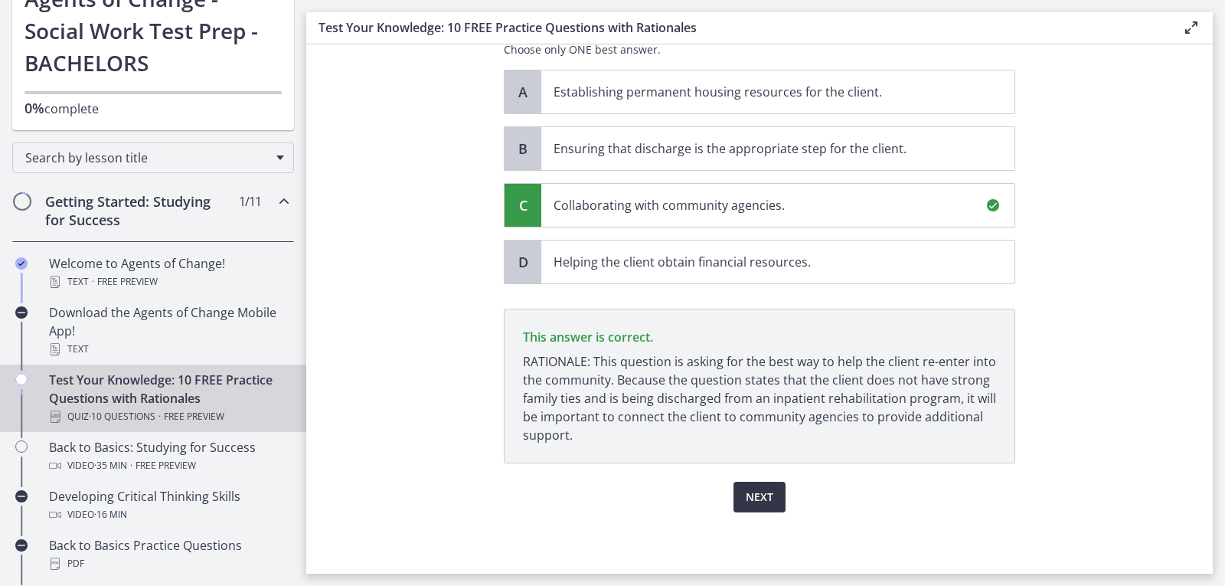
click at [766, 505] on span "Next" at bounding box center [760, 497] width 28 height 18
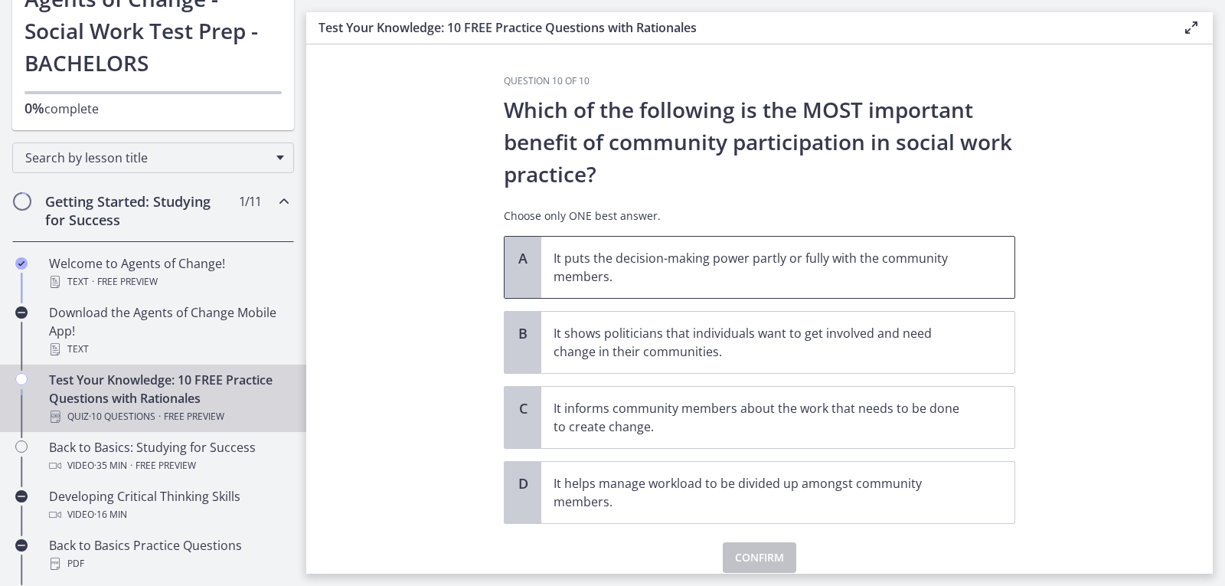
click at [894, 268] on p "It puts the decision-making power partly or fully with the community members." at bounding box center [763, 267] width 418 height 37
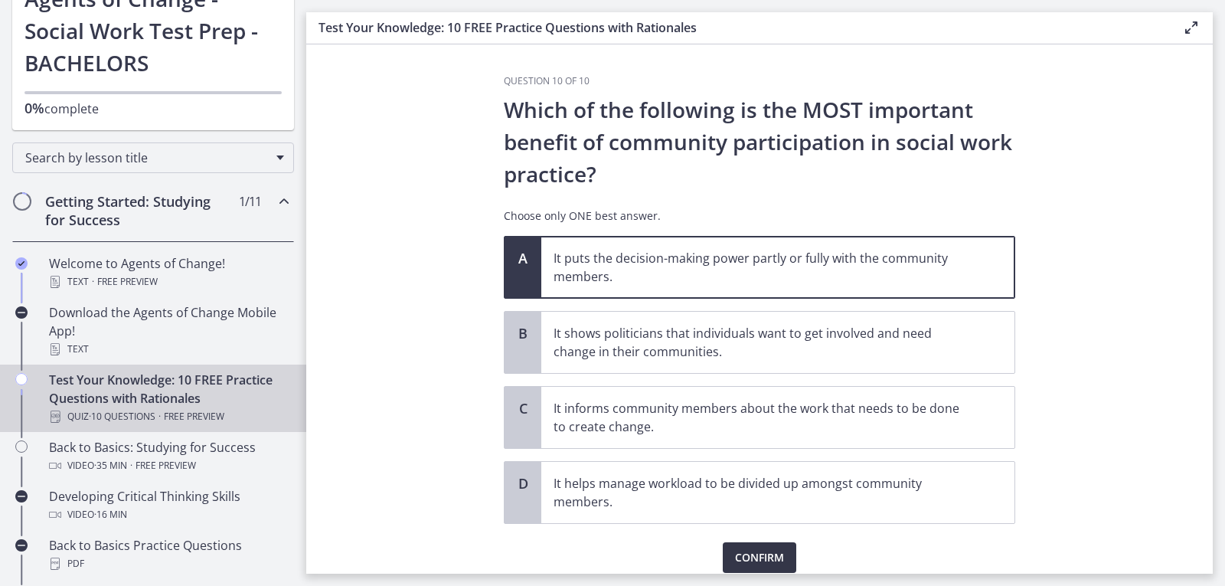
click at [743, 551] on span "Confirm" at bounding box center [759, 557] width 49 height 18
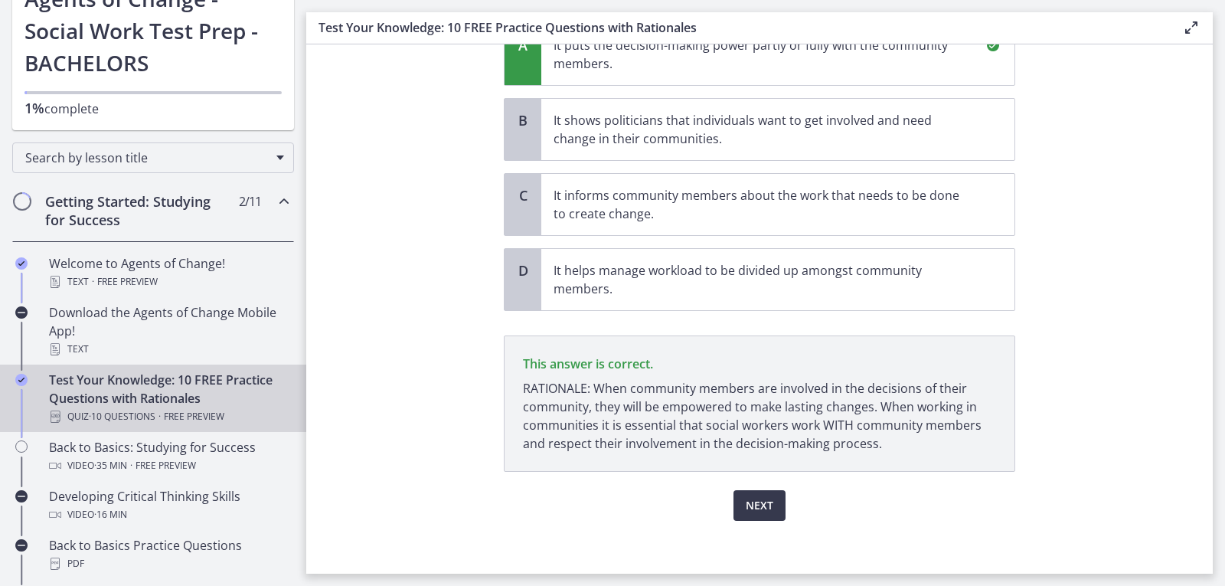
scroll to position [221, 0]
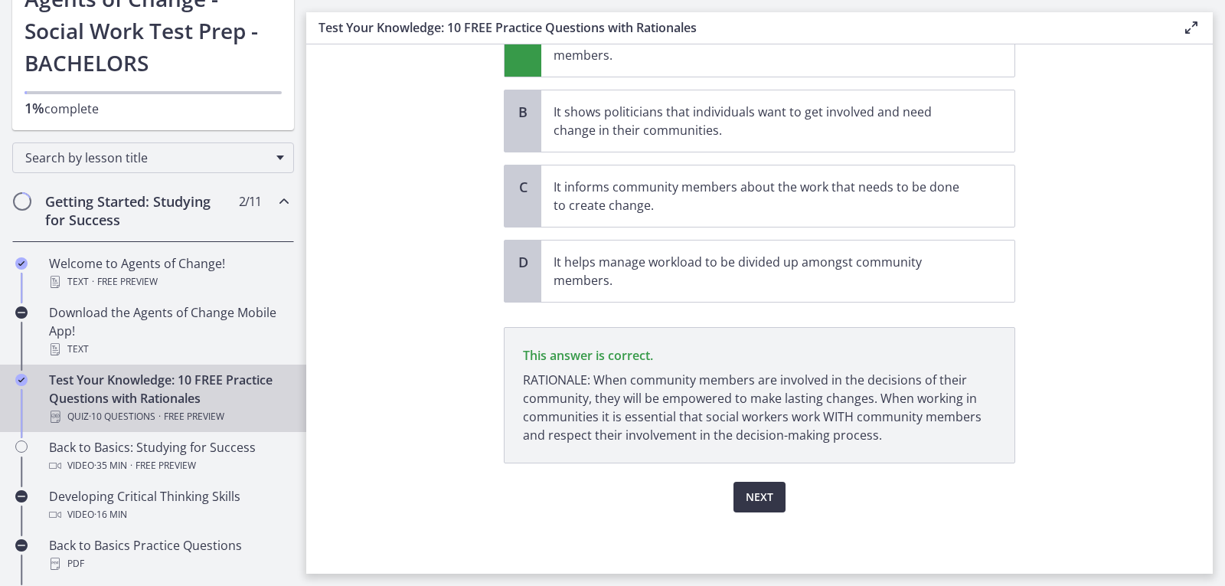
click at [750, 494] on span "Next" at bounding box center [760, 497] width 28 height 18
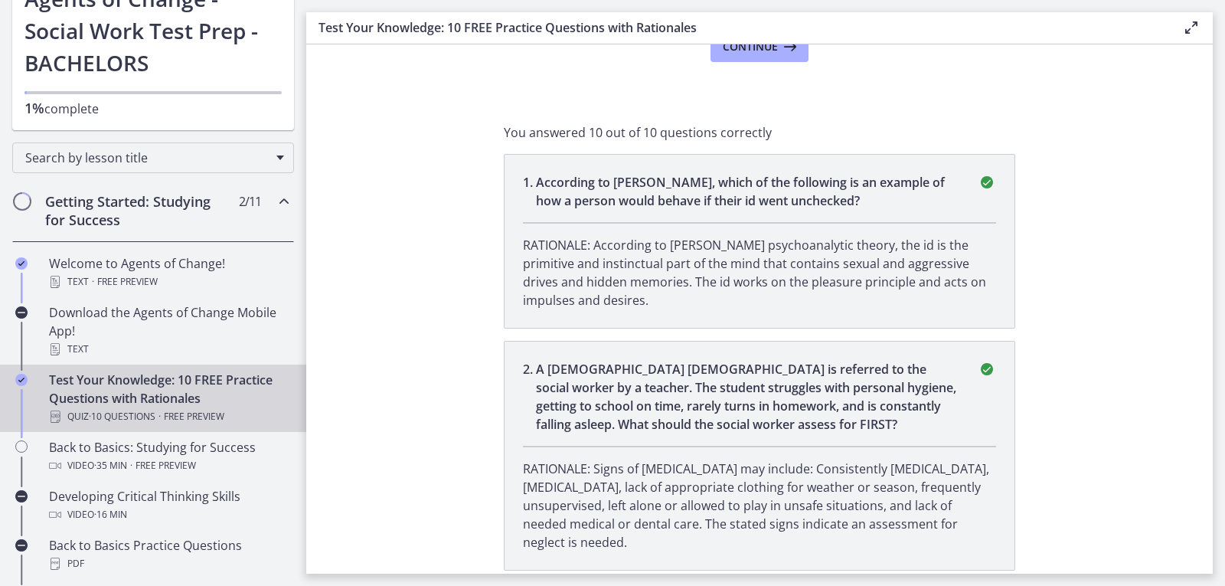
scroll to position [0, 0]
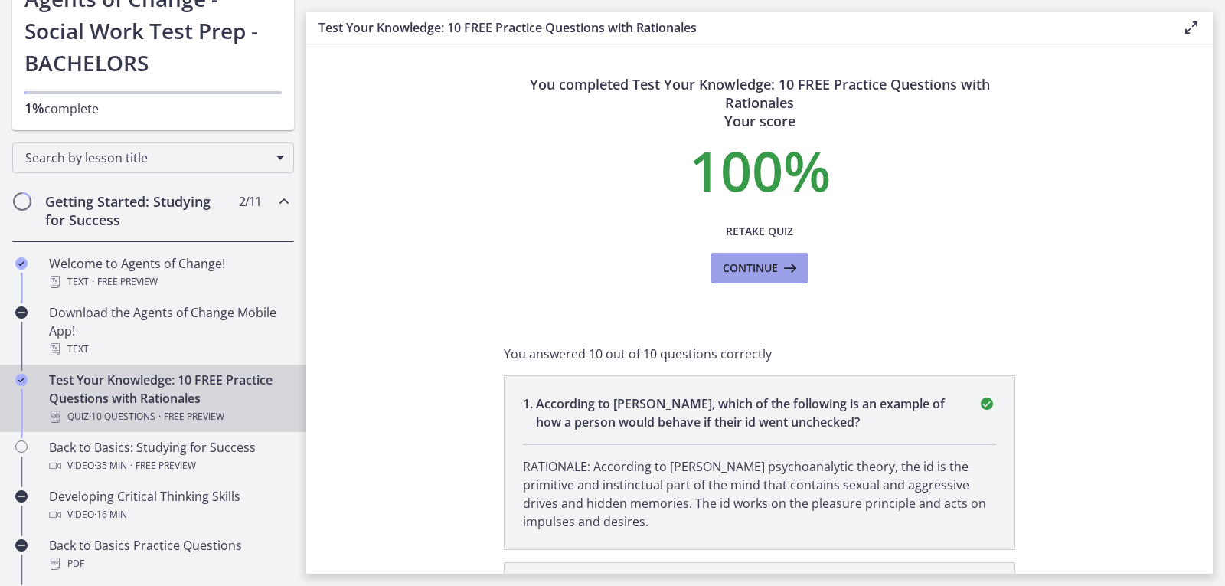
click at [755, 262] on span "Continue" at bounding box center [750, 268] width 55 height 18
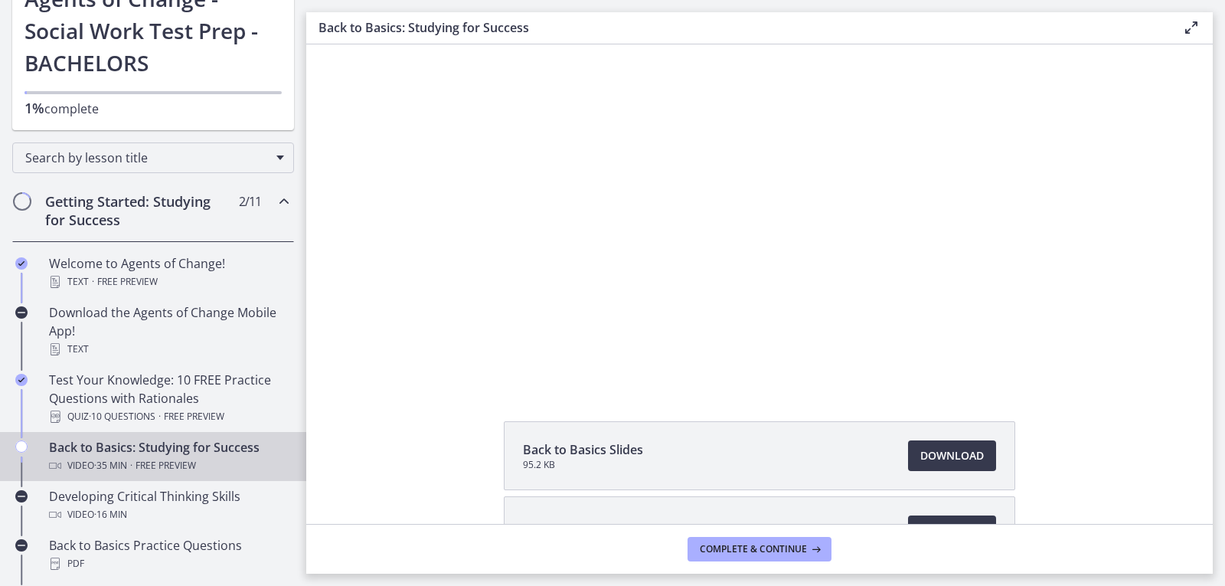
scroll to position [35, 0]
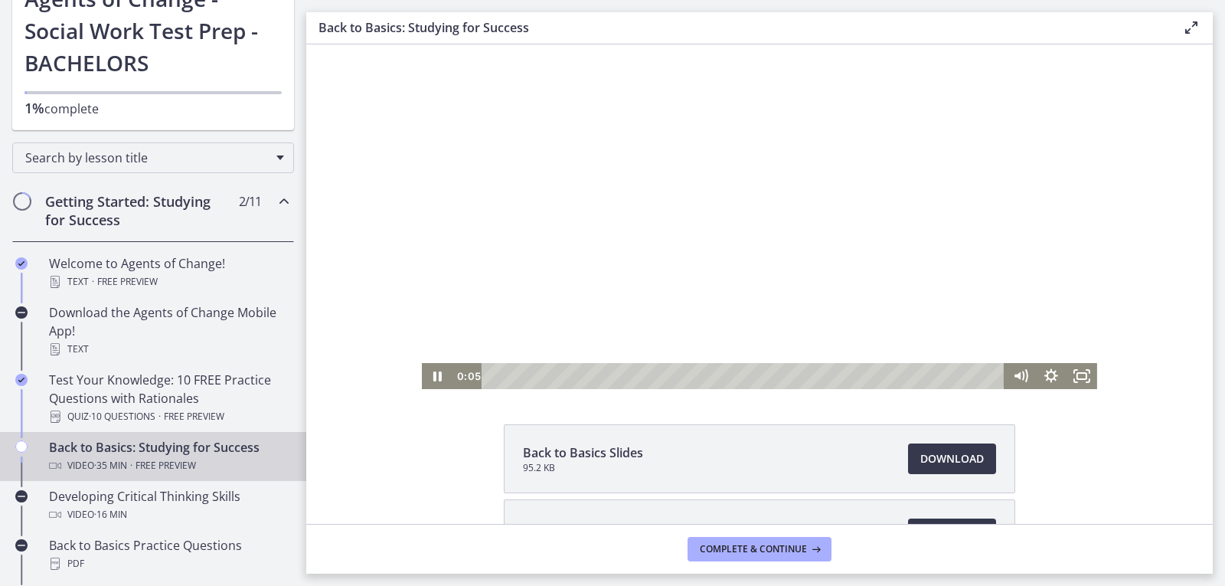
click at [724, 248] on div at bounding box center [759, 199] width 675 height 380
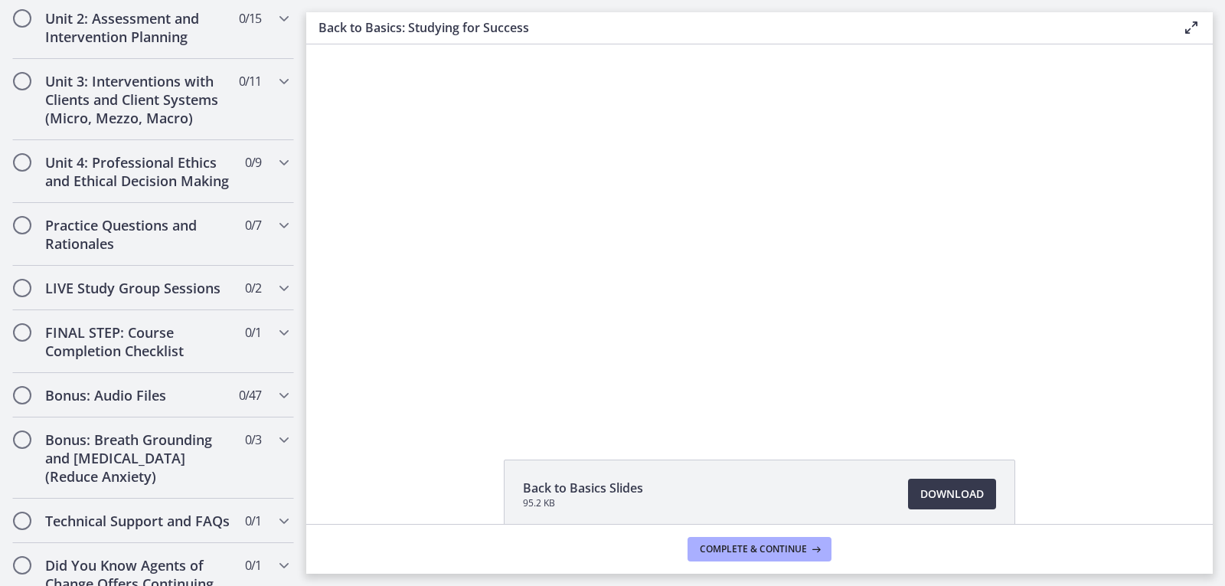
scroll to position [1221, 0]
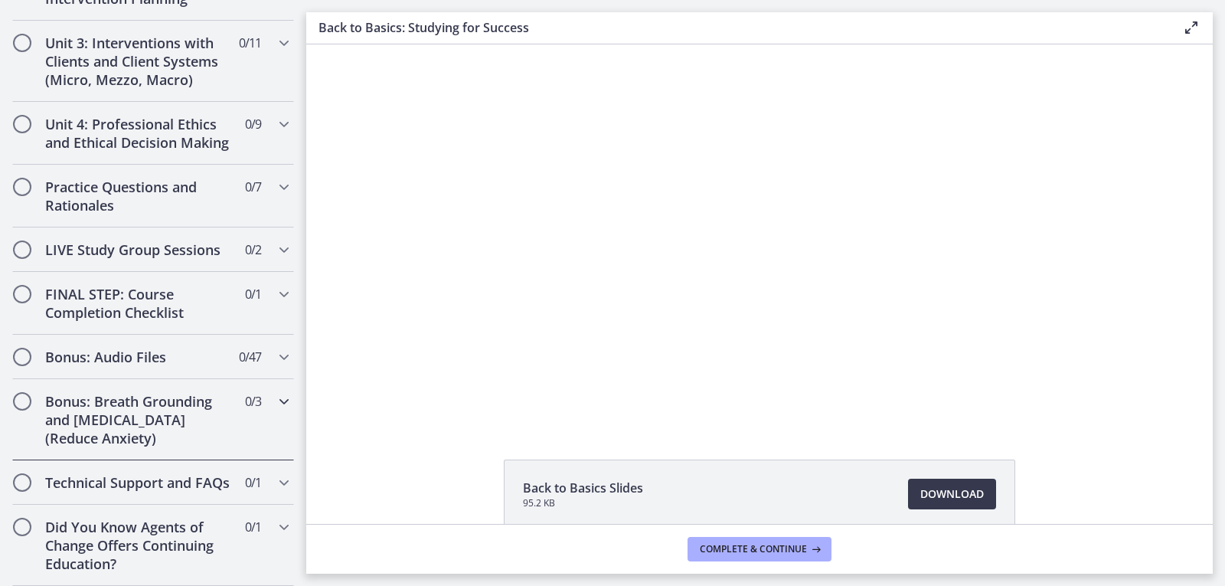
click at [275, 392] on icon "Chapters" at bounding box center [284, 401] width 18 height 18
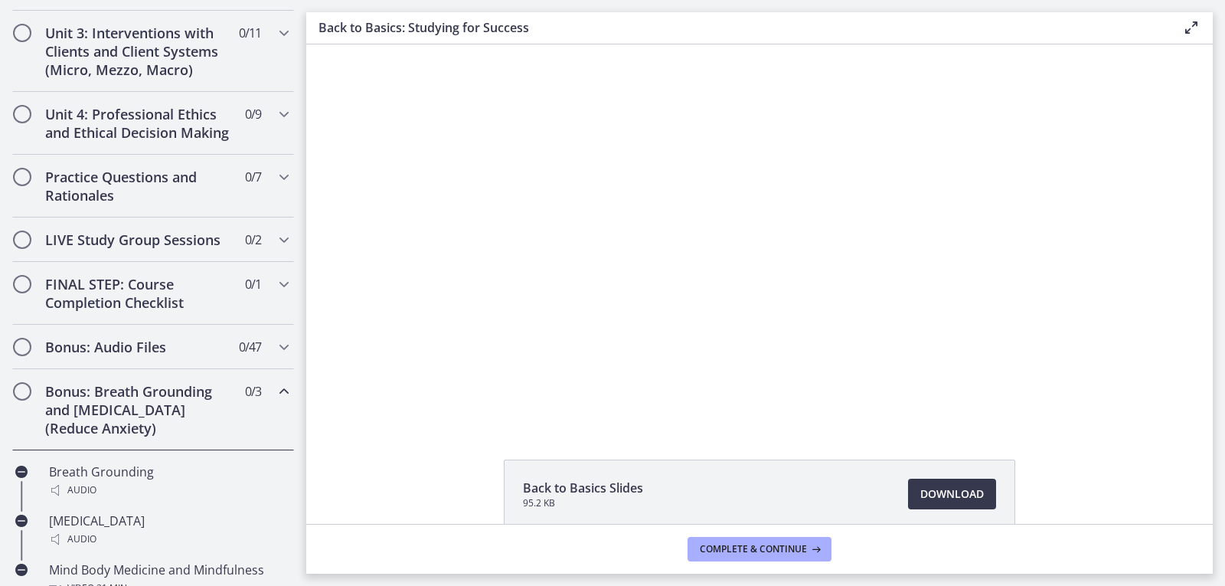
scroll to position [585, 0]
click at [258, 309] on div "FINAL STEP: Course Completion Checklist 0 / 1 Completed" at bounding box center [153, 295] width 282 height 63
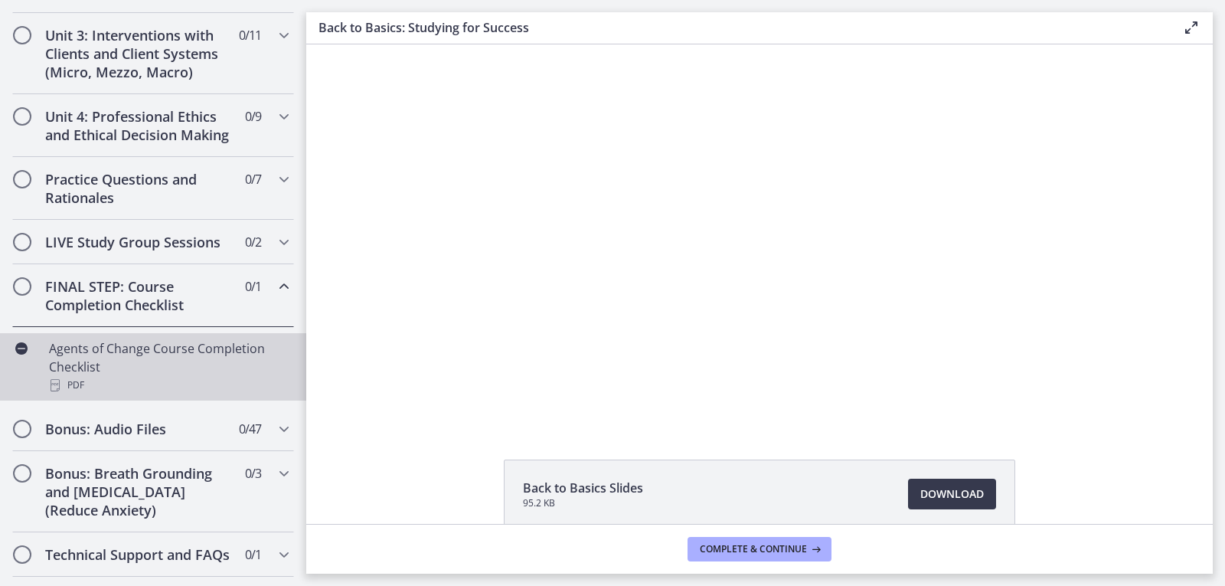
click at [172, 374] on div "Agents of Change Course Completion Checklist PDF" at bounding box center [168, 366] width 239 height 55
